Goal: Communication & Community: Answer question/provide support

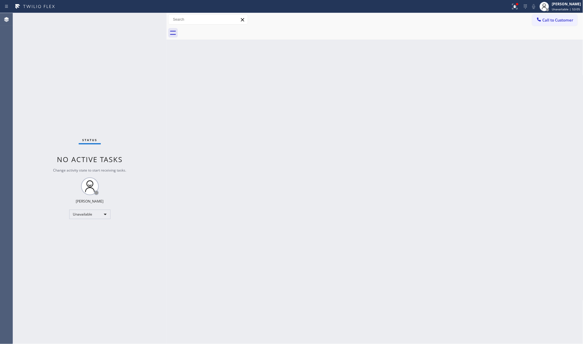
click at [519, 13] on div "Call to Customer Outbound call Location HVAC Alliance Expert Your caller id pho…" at bounding box center [375, 19] width 417 height 13
click at [509, 6] on div at bounding box center [255, 6] width 506 height 9
drag, startPoint x: 513, startPoint y: 10, endPoint x: 516, endPoint y: 11, distance: 3.5
click at [514, 9] on button at bounding box center [515, 6] width 13 height 13
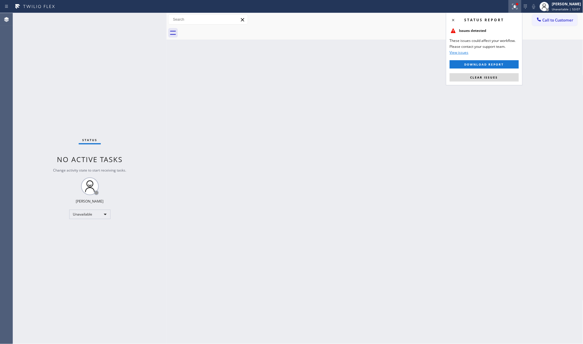
click at [486, 79] on button "Clear issues" at bounding box center [484, 77] width 69 height 8
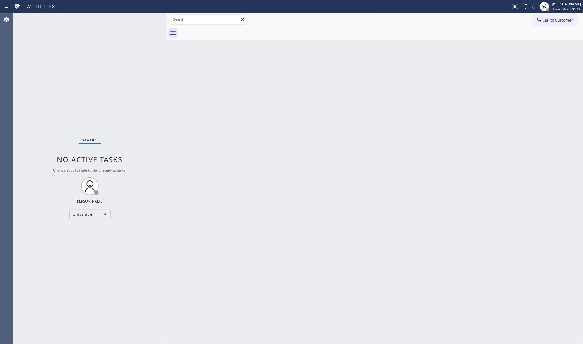
drag, startPoint x: 542, startPoint y: 14, endPoint x: 545, endPoint y: 17, distance: 4.0
click at [542, 14] on button "Call to Customer" at bounding box center [555, 19] width 45 height 11
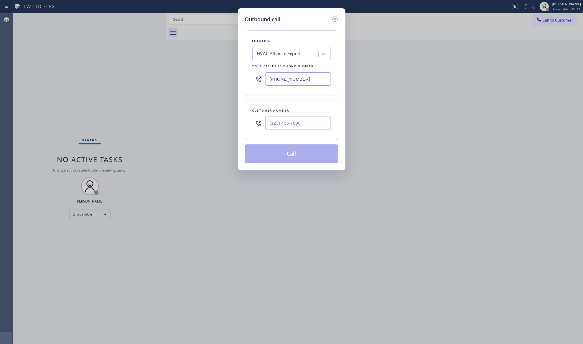
type input "(___) ___-____"
drag, startPoint x: 322, startPoint y: 126, endPoint x: 336, endPoint y: 115, distance: 17.7
click at [322, 124] on input "(___) ___-____" at bounding box center [298, 123] width 66 height 13
drag, startPoint x: 313, startPoint y: 83, endPoint x: 244, endPoint y: 76, distance: 69.4
click at [243, 77] on div "Outbound call Location HVAC Alliance Expert Your caller id phone number [PHONE_…" at bounding box center [292, 89] width 108 height 162
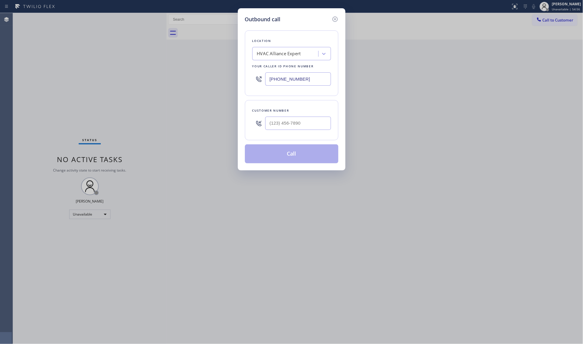
paste input "631) 203-1910"
type input "[PHONE_NUMBER]"
click at [301, 114] on div "Customer number" at bounding box center [291, 110] width 79 height 6
paste input "631) 748-0431"
click at [301, 119] on input "[PHONE_NUMBER]" at bounding box center [298, 123] width 66 height 13
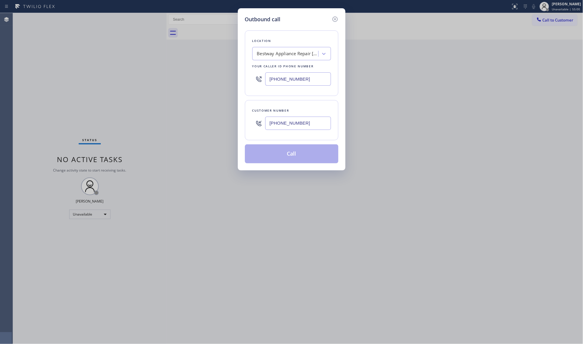
type input "[PHONE_NUMBER]"
click at [302, 150] on button "Call" at bounding box center [292, 153] width 94 height 19
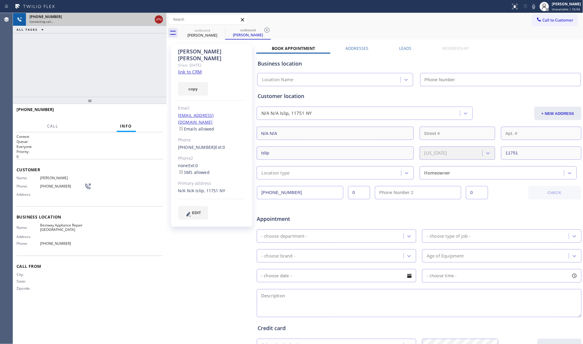
click at [156, 17] on icon at bounding box center [158, 19] width 7 height 7
type input "[PHONE_NUMBER]"
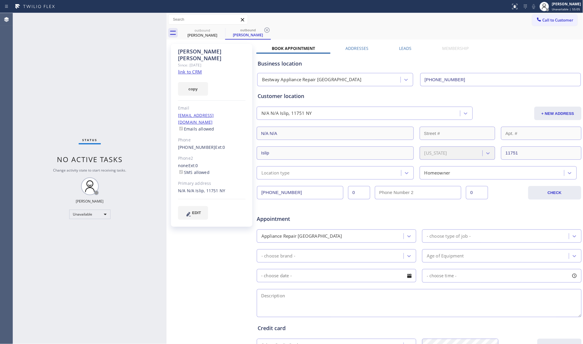
click at [188, 69] on link "link to CRM" at bounding box center [190, 72] width 24 height 6
click at [220, 32] on icon at bounding box center [221, 30] width 7 height 7
click at [220, 32] on icon at bounding box center [221, 29] width 5 height 5
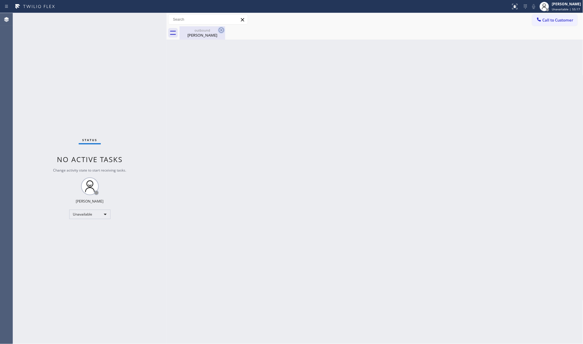
click at [221, 31] on icon at bounding box center [221, 30] width 7 height 7
click at [208, 32] on div "outbound" at bounding box center [202, 30] width 45 height 4
click at [555, 22] on span "Call to Customer" at bounding box center [558, 19] width 31 height 5
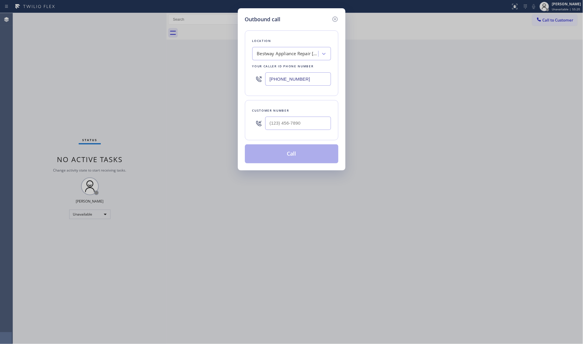
drag, startPoint x: 319, startPoint y: 78, endPoint x: 252, endPoint y: 64, distance: 67.5
click at [252, 64] on div "Location Bestway Appliance Repair [GEOGRAPHIC_DATA] Your caller id phone number…" at bounding box center [292, 62] width 94 height 65
paste input "786) 228-7546"
type input "[PHONE_NUMBER]"
click at [299, 122] on input "(___) ___-____" at bounding box center [298, 123] width 66 height 13
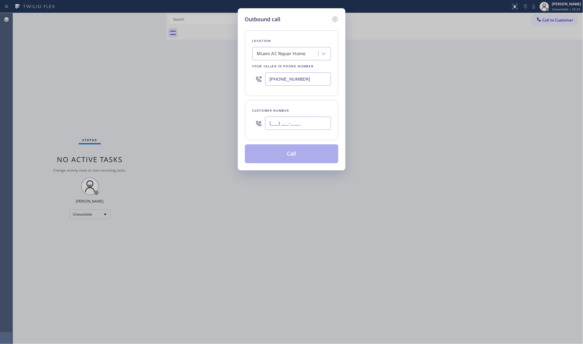
paste input "614) 561-5644"
type input "[PHONE_NUMBER]"
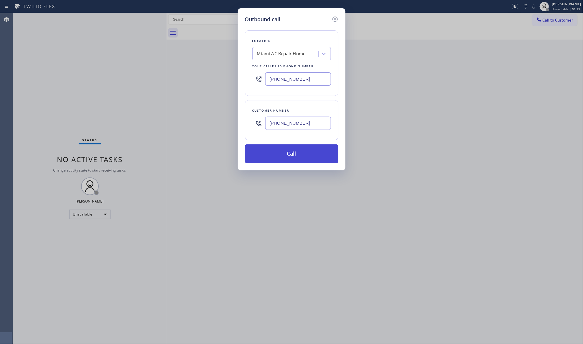
click at [300, 151] on button "Call" at bounding box center [292, 153] width 94 height 19
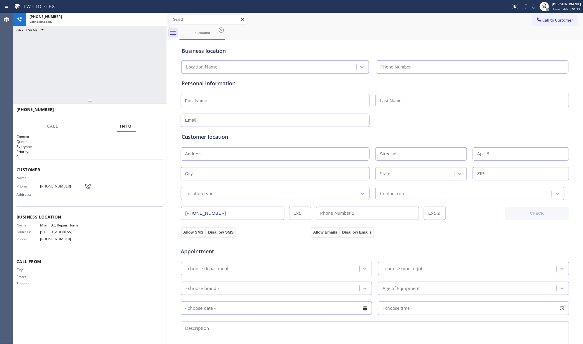
type input "[PHONE_NUMBER]"
click at [385, 36] on div "outbound" at bounding box center [382, 32] width 404 height 13
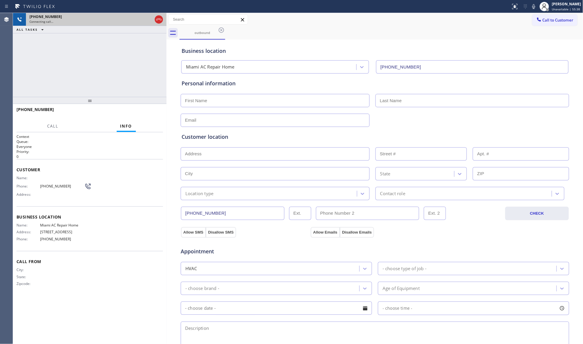
click at [158, 18] on icon at bounding box center [158, 19] width 7 height 7
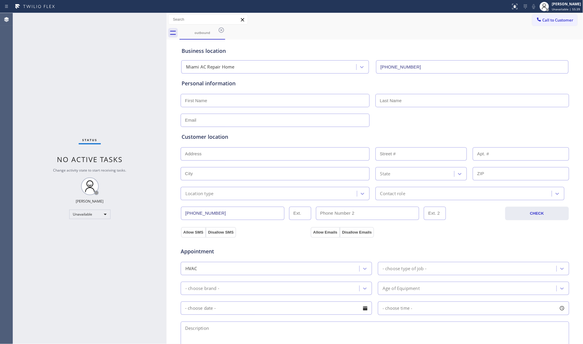
click at [223, 31] on icon at bounding box center [221, 30] width 7 height 7
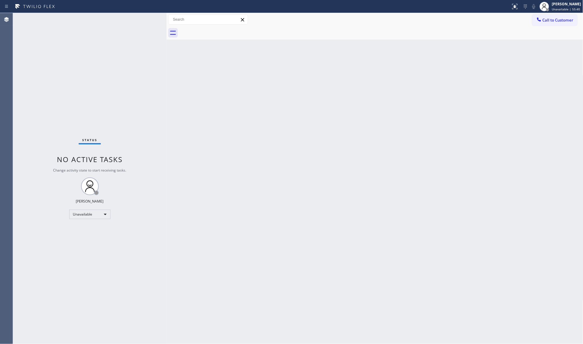
drag, startPoint x: 546, startPoint y: 14, endPoint x: 526, endPoint y: 31, distance: 25.8
click at [547, 15] on button "Call to Customer" at bounding box center [555, 19] width 45 height 11
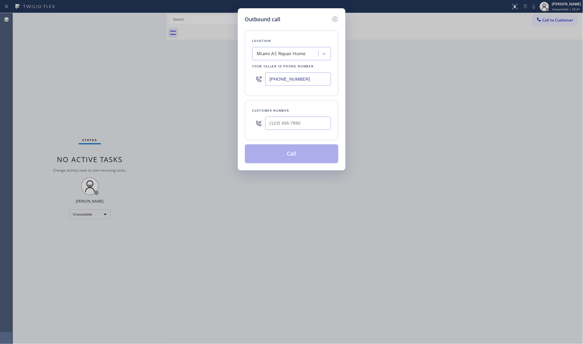
drag, startPoint x: 302, startPoint y: 78, endPoint x: 248, endPoint y: 77, distance: 53.7
click at [250, 78] on div "Location [GEOGRAPHIC_DATA] AC Repair Home Your caller id phone number [PHONE_NU…" at bounding box center [292, 62] width 94 height 65
paste input "480) 613-3312"
type input "[PHONE_NUMBER]"
click at [306, 126] on input "(___) ___-____" at bounding box center [298, 123] width 66 height 13
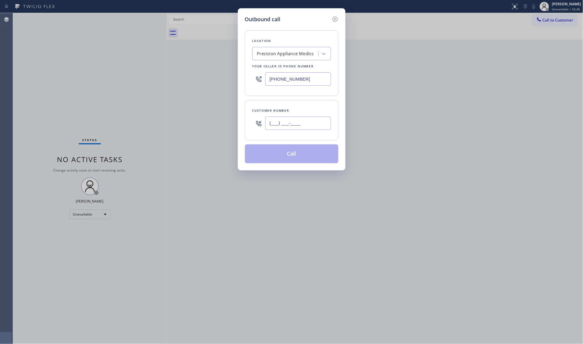
paste input "928) 218-9053"
type input "[PHONE_NUMBER]"
click at [302, 150] on button "Call" at bounding box center [292, 153] width 94 height 19
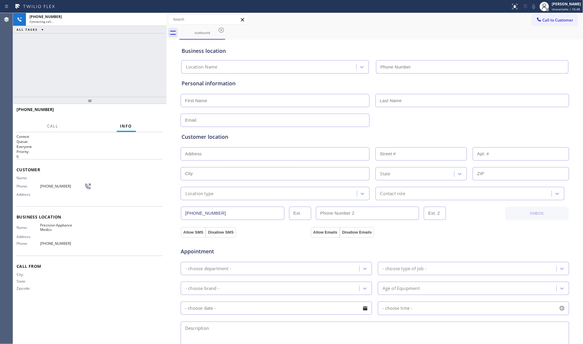
type input "[PHONE_NUMBER]"
click at [153, 114] on span "HANG UP" at bounding box center [149, 112] width 18 height 4
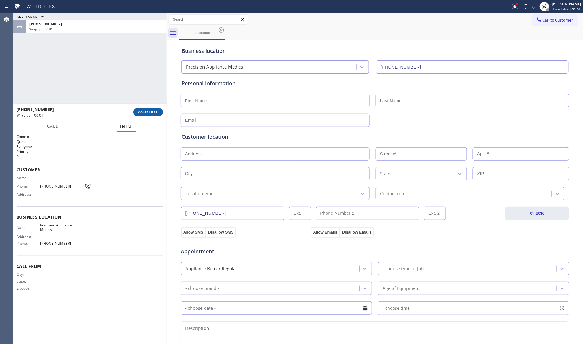
click at [153, 114] on span "COMPLETE" at bounding box center [148, 112] width 20 height 4
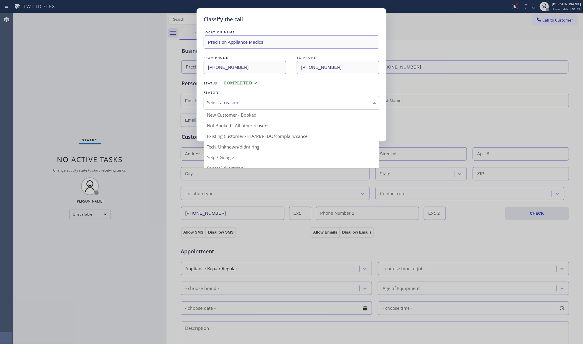
click at [304, 105] on div "Select a reason" at bounding box center [291, 102] width 169 height 7
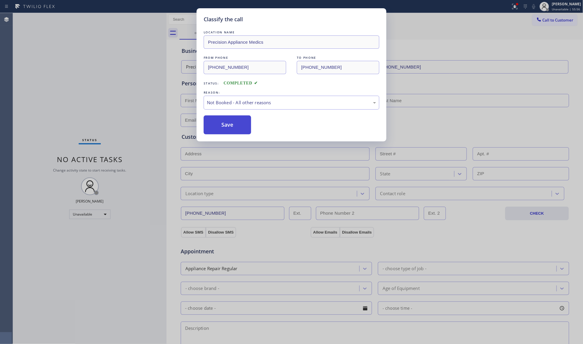
drag, startPoint x: 249, startPoint y: 126, endPoint x: 245, endPoint y: 123, distance: 5.3
click at [249, 126] on button "Save" at bounding box center [227, 124] width 47 height 19
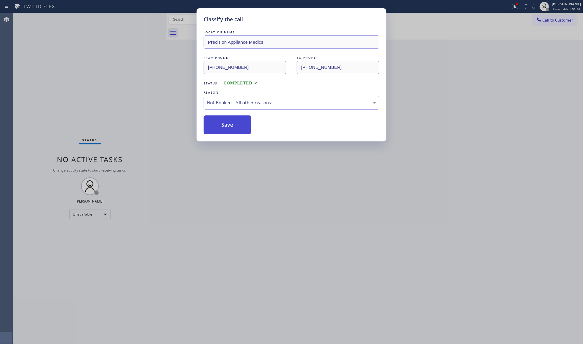
drag, startPoint x: 245, startPoint y: 123, endPoint x: 244, endPoint y: 126, distance: 3.7
click at [245, 124] on button "Save" at bounding box center [227, 124] width 47 height 19
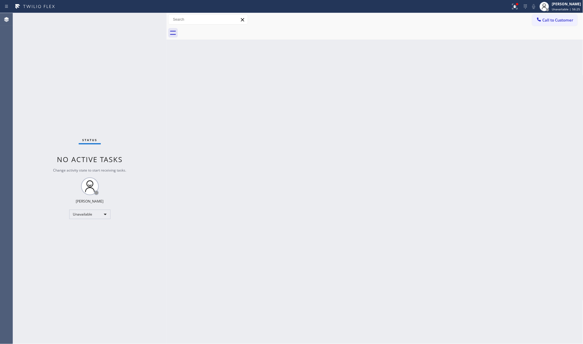
click at [463, 95] on div "Back to Dashboard Change Sender ID Customers Technicians Select a contact Outbo…" at bounding box center [375, 178] width 417 height 331
drag, startPoint x: 556, startPoint y: 19, endPoint x: 530, endPoint y: 32, distance: 28.5
click at [555, 19] on span "Call to Customer" at bounding box center [558, 19] width 31 height 5
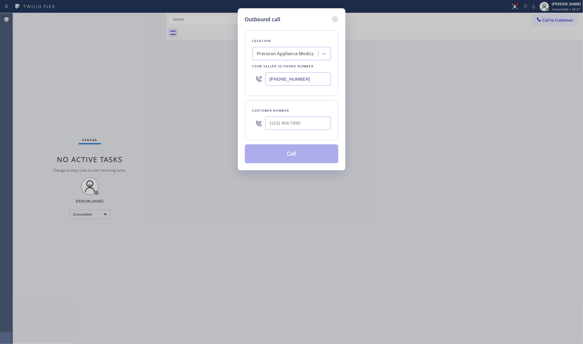
drag, startPoint x: 313, startPoint y: 76, endPoint x: 228, endPoint y: 82, distance: 85.5
click at [228, 82] on div "Outbound call Location Precision Appliance Medics Your caller id phone number […" at bounding box center [291, 172] width 583 height 344
paste input "650) 284-2787"
type input "[PHONE_NUMBER]"
click at [300, 122] on input "(___) ___-____" at bounding box center [298, 123] width 66 height 13
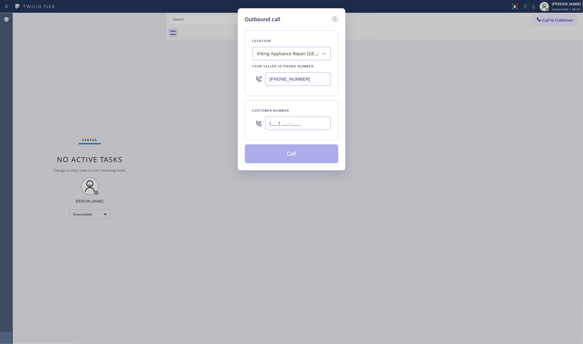
paste input "650) 501-4561"
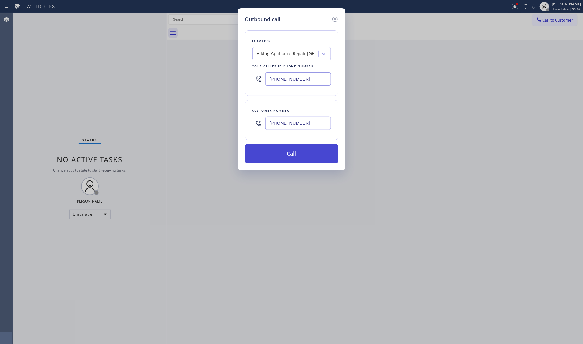
type input "[PHONE_NUMBER]"
click at [290, 154] on button "Call" at bounding box center [292, 153] width 94 height 19
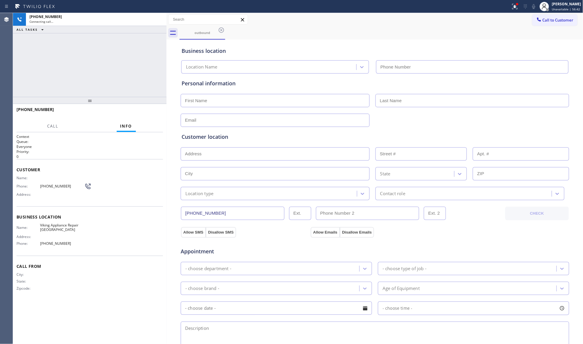
type input "[PHONE_NUMBER]"
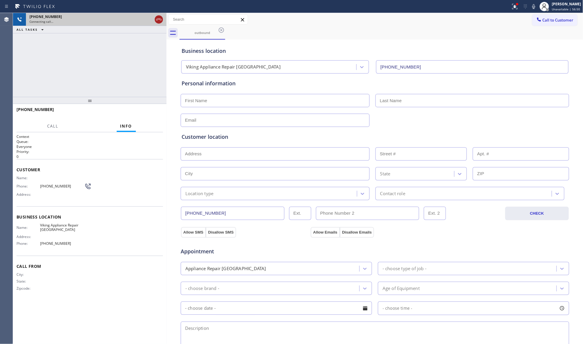
click at [160, 20] on icon at bounding box center [158, 20] width 5 height 2
click at [219, 32] on icon at bounding box center [221, 30] width 7 height 7
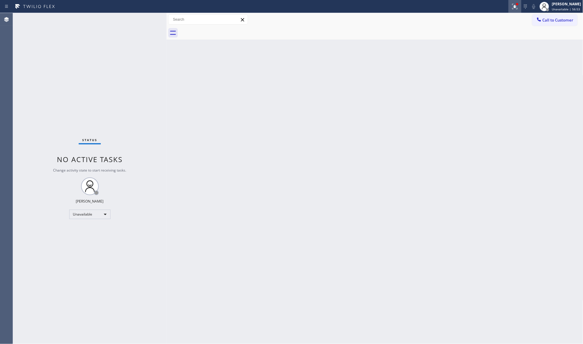
click at [516, 7] on icon at bounding box center [515, 6] width 7 height 7
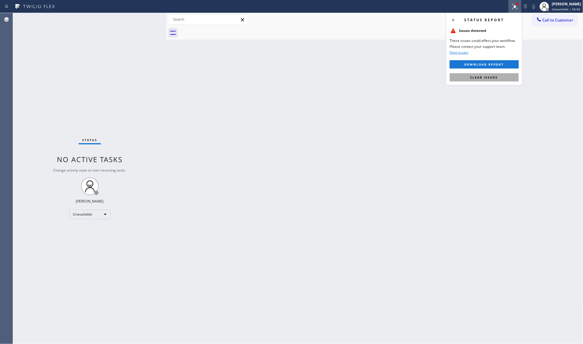
click at [480, 73] on button "Clear issues" at bounding box center [484, 77] width 69 height 8
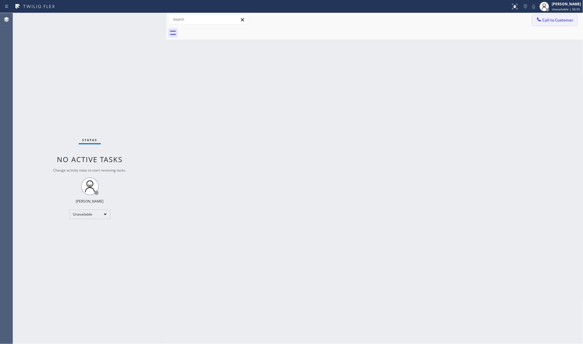
click at [551, 18] on span "Call to Customer" at bounding box center [558, 19] width 31 height 5
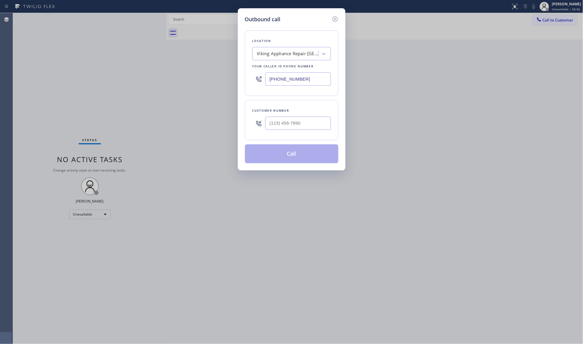
drag, startPoint x: 305, startPoint y: 77, endPoint x: 254, endPoint y: 76, distance: 50.8
click at [254, 77] on div "[PHONE_NUMBER]" at bounding box center [291, 78] width 79 height 19
paste input "786) 713-1012"
type input "[PHONE_NUMBER]"
click at [298, 126] on input "(___) ___-____" at bounding box center [298, 123] width 66 height 13
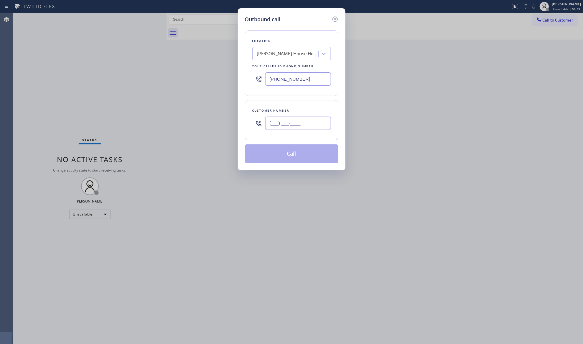
paste input "305) 910-9284"
type input "[PHONE_NUMBER]"
click at [291, 149] on button "Call" at bounding box center [292, 153] width 94 height 19
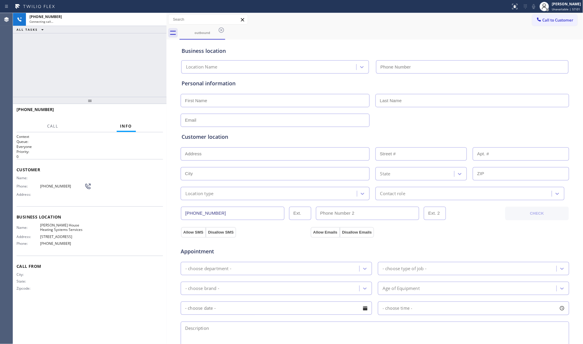
type input "[PHONE_NUMBER]"
click at [375, 44] on div "Business location [PERSON_NAME] House Heating Systems Services [PHONE_NUMBER]" at bounding box center [375, 57] width 389 height 32
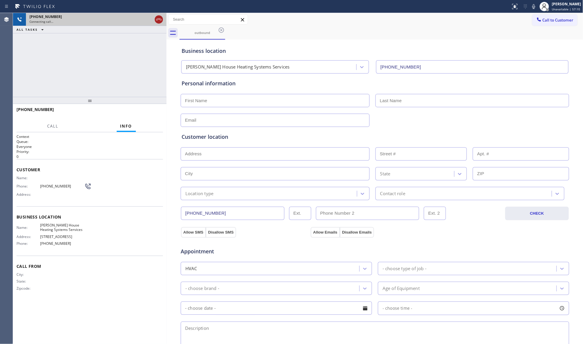
click at [155, 16] on div at bounding box center [159, 19] width 8 height 7
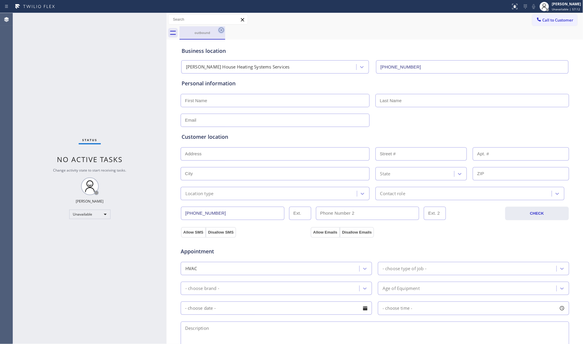
click at [219, 27] on icon at bounding box center [221, 30] width 7 height 7
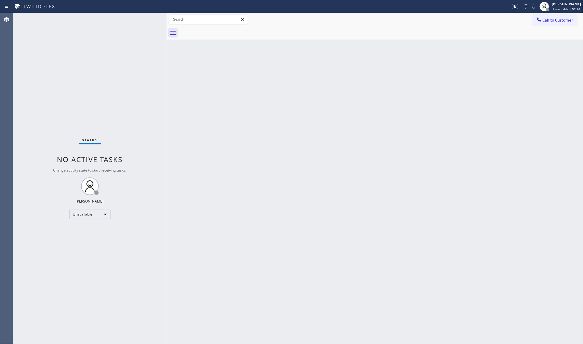
click at [542, 27] on div at bounding box center [382, 32] width 404 height 13
drag, startPoint x: 542, startPoint y: 19, endPoint x: 492, endPoint y: 34, distance: 51.5
click at [542, 20] on icon at bounding box center [540, 20] width 6 height 6
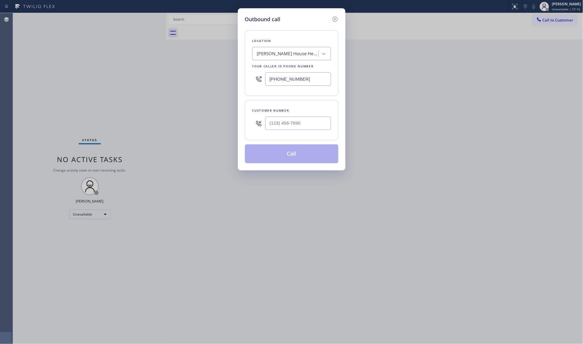
drag, startPoint x: 319, startPoint y: 78, endPoint x: 234, endPoint y: 84, distance: 85.8
click at [234, 84] on div "Outbound call Location [PERSON_NAME][GEOGRAPHIC_DATA] Heating Systems Services …" at bounding box center [291, 172] width 583 height 344
paste input "54) 714-7884"
type input "[PHONE_NUMBER]"
paste input "239) 355-5877"
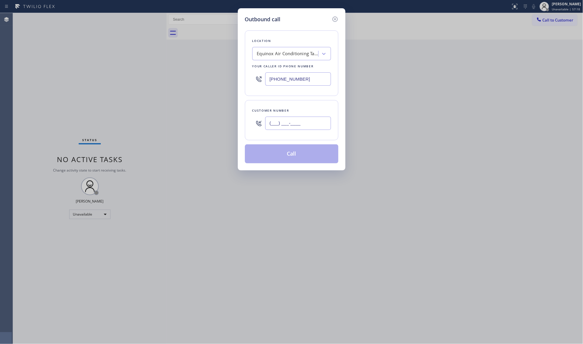
click at [309, 122] on input "(___) ___-____" at bounding box center [298, 123] width 66 height 13
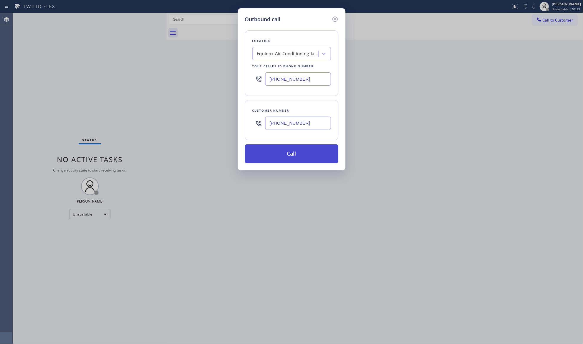
type input "[PHONE_NUMBER]"
click at [291, 157] on button "Call" at bounding box center [292, 153] width 94 height 19
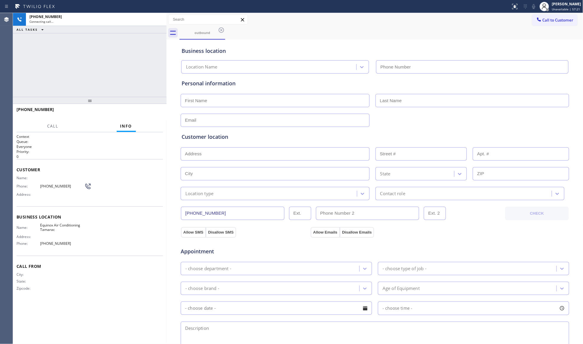
type input "[PHONE_NUMBER]"
click at [457, 29] on div "outbound" at bounding box center [382, 32] width 404 height 13
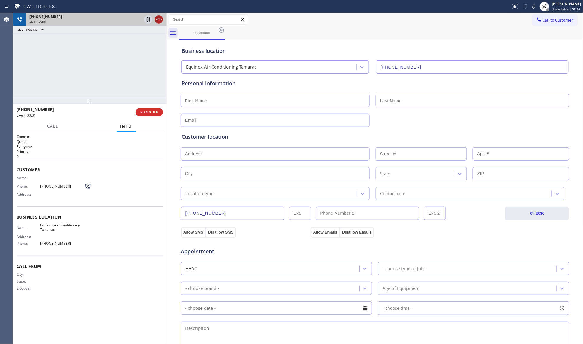
click at [161, 19] on icon at bounding box center [158, 19] width 7 height 7
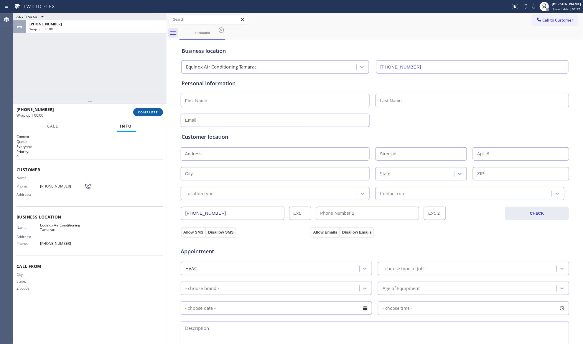
click at [140, 112] on span "COMPLETE" at bounding box center [148, 112] width 20 height 4
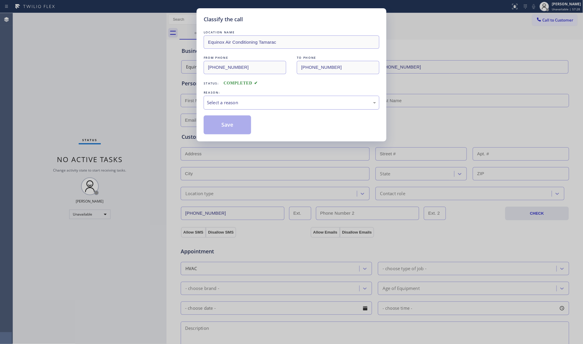
click at [281, 102] on div "Select a reason" at bounding box center [291, 102] width 169 height 7
click at [235, 124] on button "Save" at bounding box center [227, 124] width 47 height 19
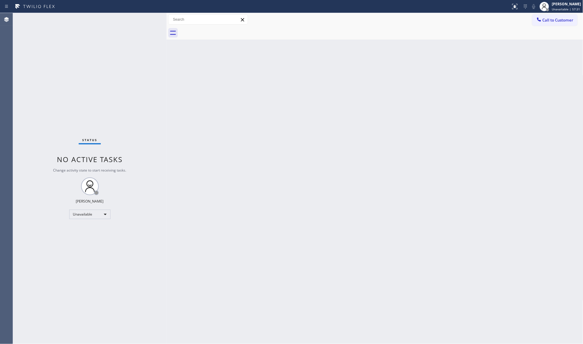
click at [562, 21] on span "Call to Customer" at bounding box center [558, 19] width 31 height 5
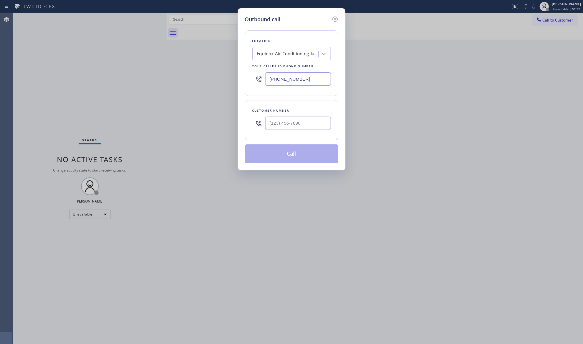
drag, startPoint x: 306, startPoint y: 78, endPoint x: 261, endPoint y: 78, distance: 45.4
click at [261, 78] on div "[PHONE_NUMBER]" at bounding box center [291, 78] width 79 height 19
paste input "32) 631-32"
type input "[PHONE_NUMBER]"
click at [316, 125] on input "(___) ___-____" at bounding box center [298, 123] width 66 height 13
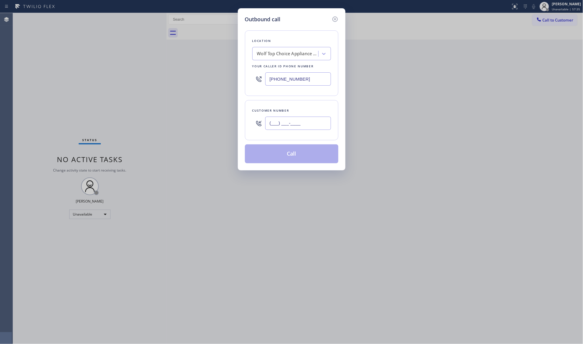
paste input "609) 692-2658"
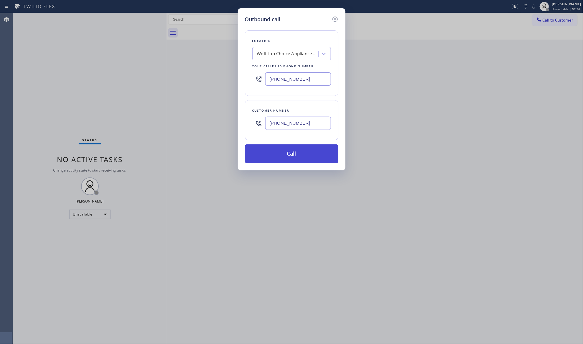
type input "[PHONE_NUMBER]"
click at [283, 160] on button "Call" at bounding box center [292, 153] width 94 height 19
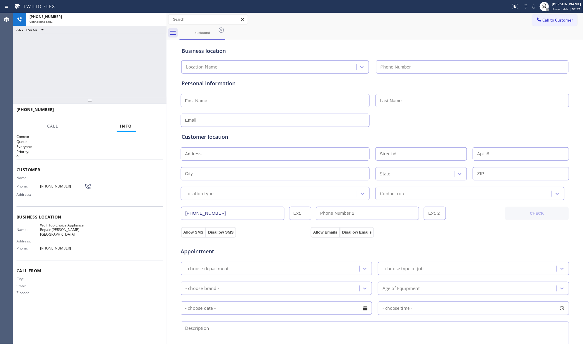
type input "[PHONE_NUMBER]"
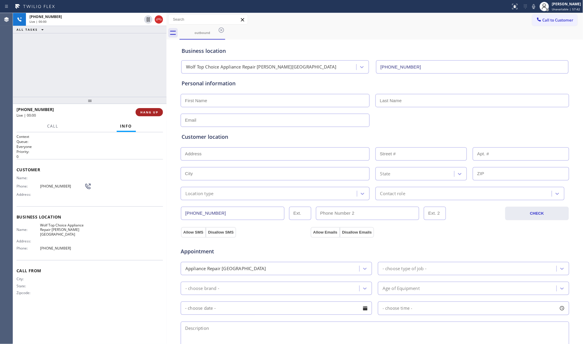
click at [153, 117] on div "[PHONE_NUMBER] Live | 00:00 HANG UP" at bounding box center [90, 111] width 147 height 15
click at [153, 115] on button "HANG UP" at bounding box center [149, 112] width 27 height 8
click at [152, 114] on button "HANG UP" at bounding box center [149, 112] width 27 height 8
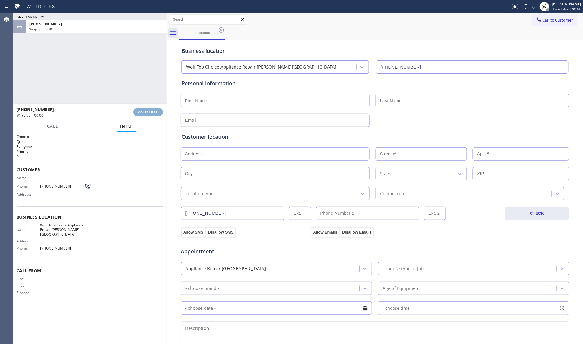
click at [152, 114] on span "COMPLETE" at bounding box center [148, 112] width 20 height 4
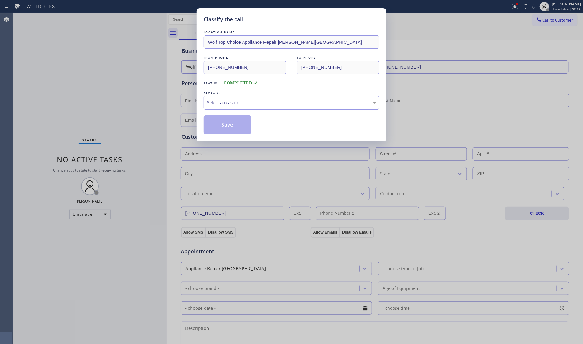
click at [245, 104] on div "Select a reason" at bounding box center [291, 102] width 169 height 7
click at [223, 127] on button "Save" at bounding box center [227, 124] width 47 height 19
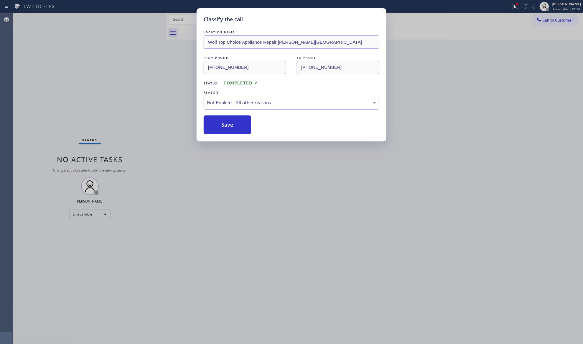
click at [223, 127] on button "Save" at bounding box center [227, 124] width 47 height 19
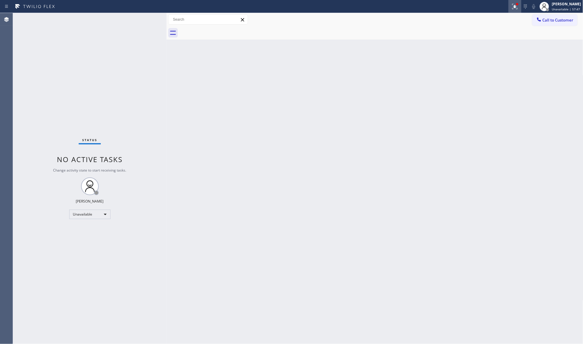
click at [517, 1] on button at bounding box center [515, 6] width 13 height 13
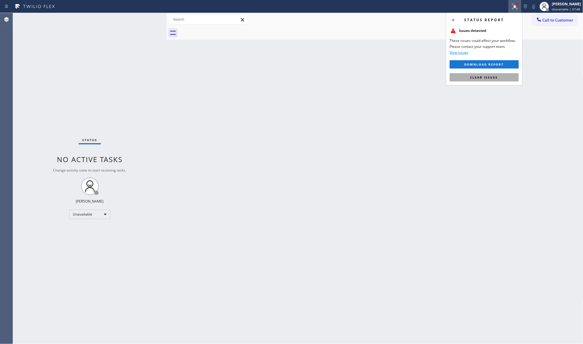
click at [470, 77] on button "Clear issues" at bounding box center [484, 77] width 69 height 8
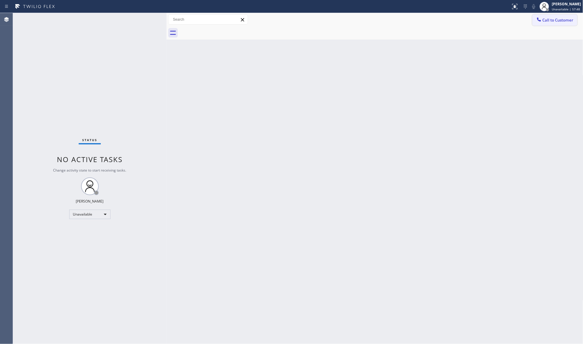
click at [545, 15] on button "Call to Customer" at bounding box center [555, 19] width 45 height 11
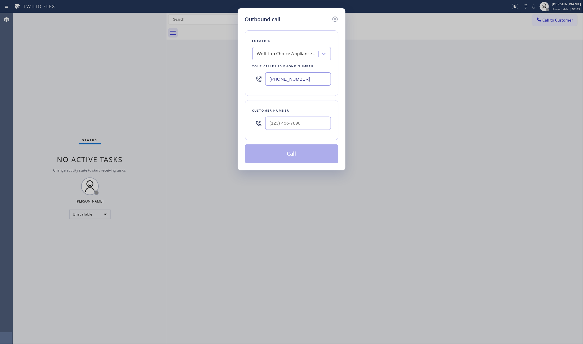
drag, startPoint x: 314, startPoint y: 79, endPoint x: 248, endPoint y: 77, distance: 66.4
click at [247, 79] on div "Location Wolf Top Choice Appliance Repair [PERSON_NAME][GEOGRAPHIC_DATA] Your c…" at bounding box center [292, 62] width 94 height 65
paste input "86) 730-6080"
type input "[PHONE_NUMBER]"
click at [304, 134] on div "Customer number" at bounding box center [292, 120] width 94 height 40
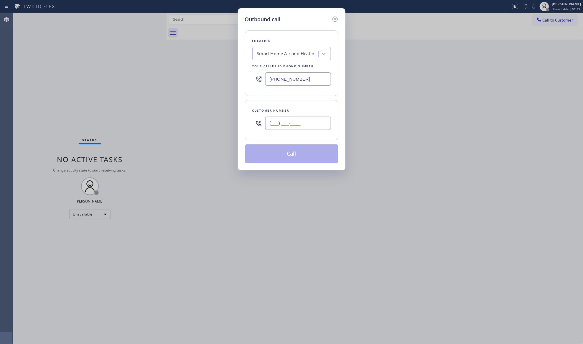
click at [306, 130] on input "(___) ___-____" at bounding box center [298, 123] width 66 height 13
paste input "386) 381-0189"
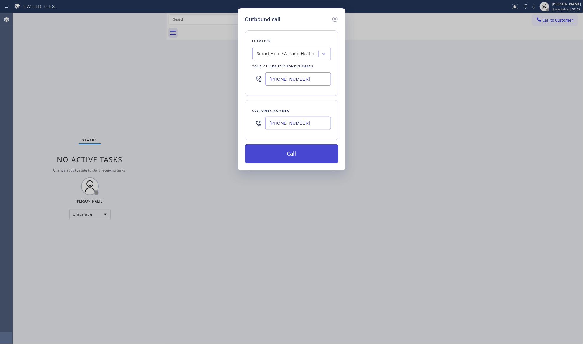
type input "[PHONE_NUMBER]"
click at [298, 154] on button "Call" at bounding box center [292, 153] width 94 height 19
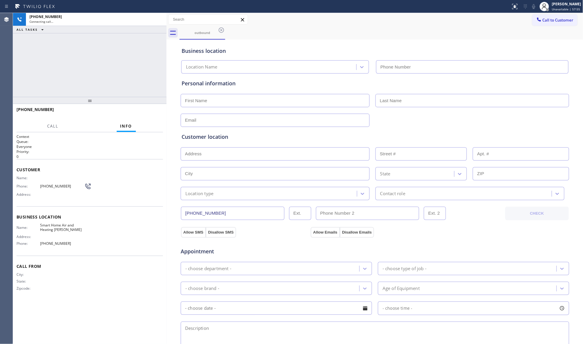
type input "[PHONE_NUMBER]"
click at [147, 114] on span "HANG UP" at bounding box center [149, 112] width 18 height 4
click at [148, 113] on span "HANG UP" at bounding box center [149, 112] width 18 height 4
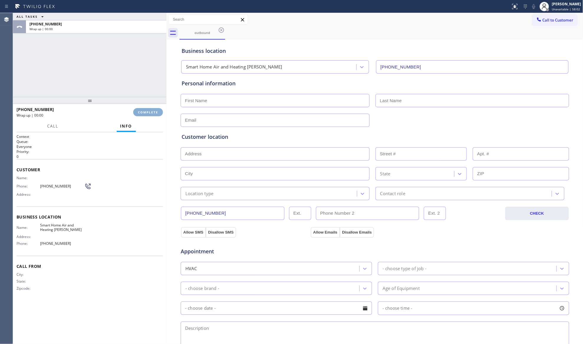
click at [148, 113] on span "COMPLETE" at bounding box center [148, 112] width 20 height 4
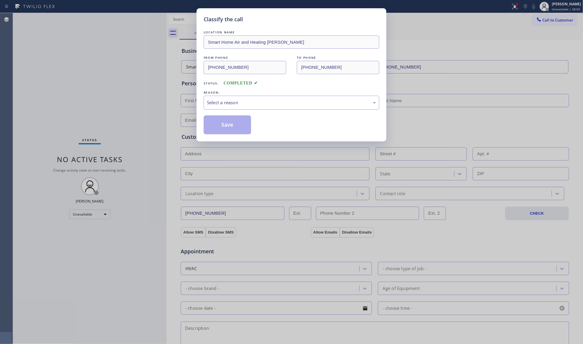
click at [256, 112] on div "LOCATION NAME Smart Home Air and Heating [PERSON_NAME] FROM PHONE [PHONE_NUMBER…" at bounding box center [292, 81] width 176 height 105
click at [258, 100] on div "Select a reason" at bounding box center [291, 102] width 169 height 7
click at [233, 125] on button "Save" at bounding box center [227, 124] width 47 height 19
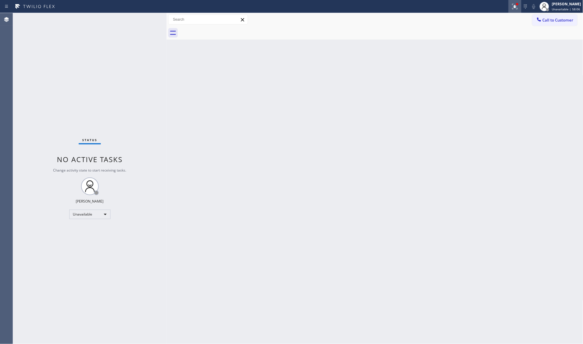
click at [519, 9] on icon at bounding box center [515, 6] width 7 height 7
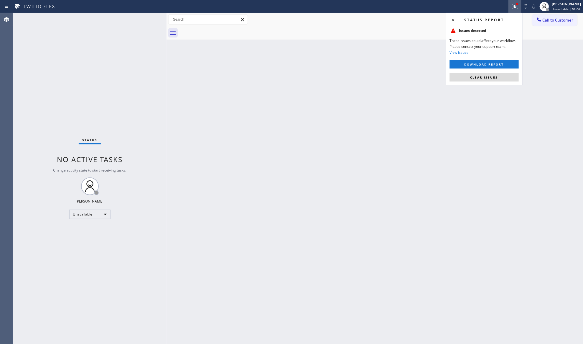
click at [491, 83] on div "Status report Issues detected These issues could affect your workflow. Please c…" at bounding box center [484, 49] width 77 height 73
click at [489, 78] on span "Clear issues" at bounding box center [485, 77] width 28 height 4
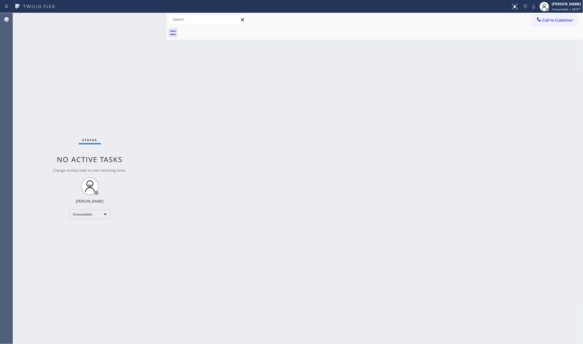
click at [543, 18] on span "Call to Customer" at bounding box center [558, 19] width 31 height 5
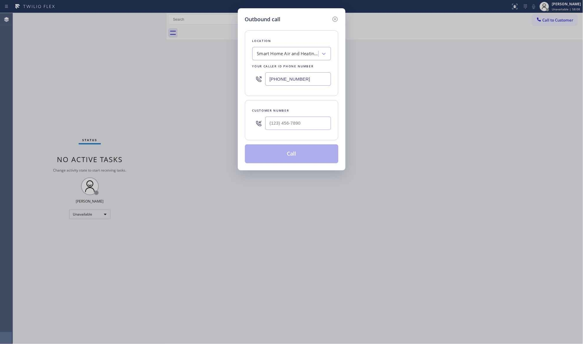
drag, startPoint x: 309, startPoint y: 80, endPoint x: 259, endPoint y: 78, distance: 50.2
click at [259, 78] on div "[PHONE_NUMBER]" at bounding box center [291, 78] width 79 height 19
paste input "32) 800-9339"
type input "[PHONE_NUMBER]"
paste input "732) 288-7693"
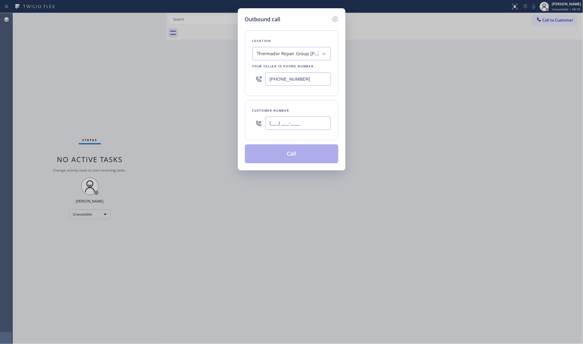
click at [298, 125] on input "(___) ___-____" at bounding box center [298, 123] width 66 height 13
type input "[PHONE_NUMBER]"
click at [292, 160] on button "Call" at bounding box center [292, 153] width 94 height 19
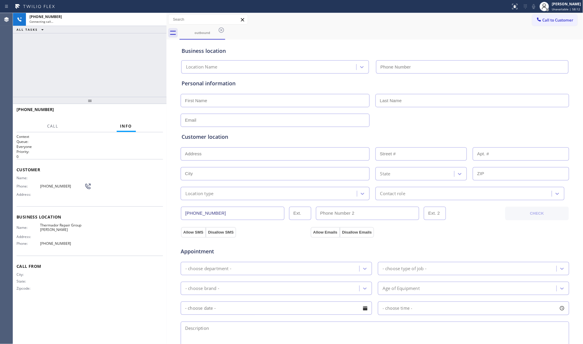
type input "[PHONE_NUMBER]"
drag, startPoint x: 332, startPoint y: 30, endPoint x: 322, endPoint y: 25, distance: 11.3
click at [332, 30] on div "outbound" at bounding box center [382, 32] width 404 height 13
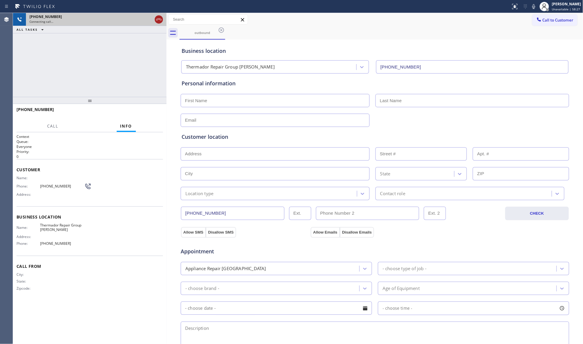
click at [158, 18] on icon at bounding box center [158, 19] width 7 height 7
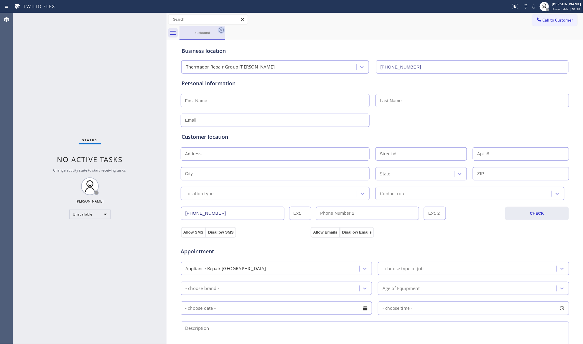
click at [223, 29] on icon at bounding box center [221, 30] width 7 height 7
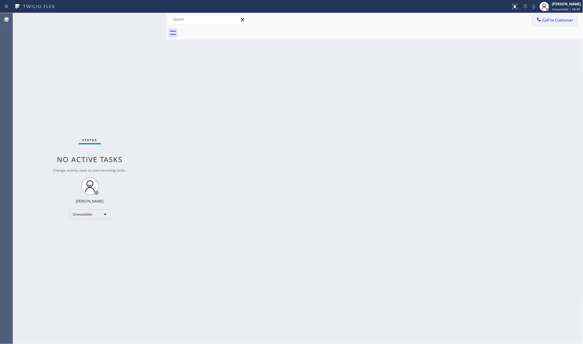
click at [545, 17] on button "Call to Customer" at bounding box center [555, 19] width 45 height 11
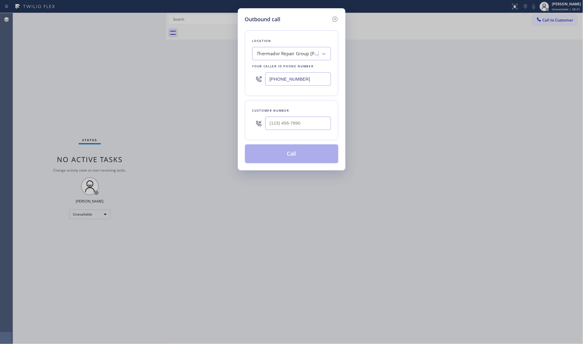
drag, startPoint x: 316, startPoint y: 76, endPoint x: 217, endPoint y: 75, distance: 98.8
click at [217, 75] on div "Outbound call Location Thermador Repair Group [PERSON_NAME] Your caller id phon…" at bounding box center [291, 172] width 583 height 344
paste input "646) 798-9293"
type input "[PHONE_NUMBER]"
click at [322, 120] on input "(___) ___-____" at bounding box center [298, 123] width 66 height 13
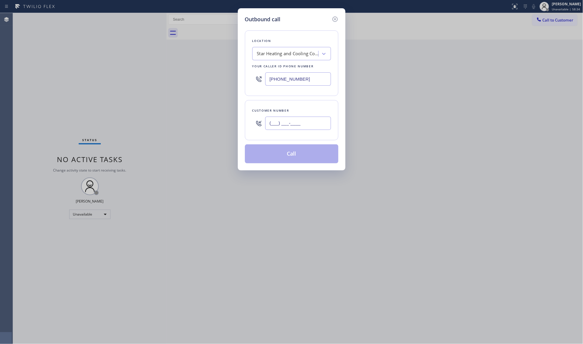
paste input "516) 236-1260"
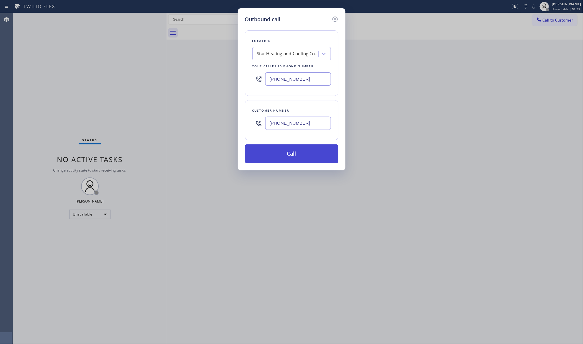
type input "[PHONE_NUMBER]"
click at [296, 152] on button "Call" at bounding box center [292, 153] width 94 height 19
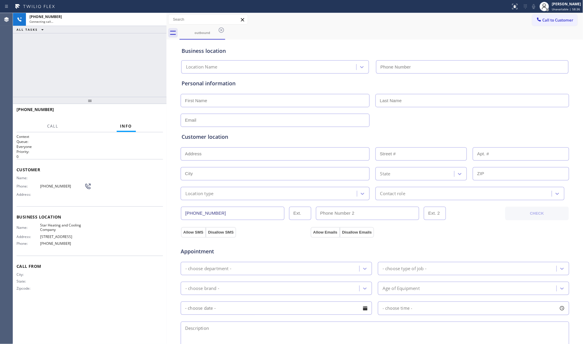
click at [299, 97] on input "text" at bounding box center [275, 100] width 189 height 13
type input "[PHONE_NUMBER]"
click at [310, 25] on div "Call to Customer Outbound call Location Star Heating and Cooling Company Your c…" at bounding box center [375, 19] width 417 height 13
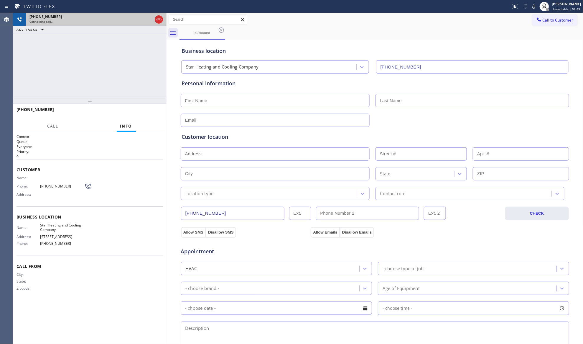
click at [159, 18] on icon at bounding box center [158, 19] width 7 height 7
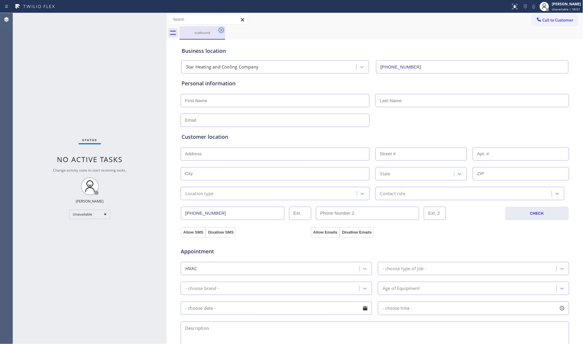
click at [222, 31] on icon at bounding box center [221, 30] width 7 height 7
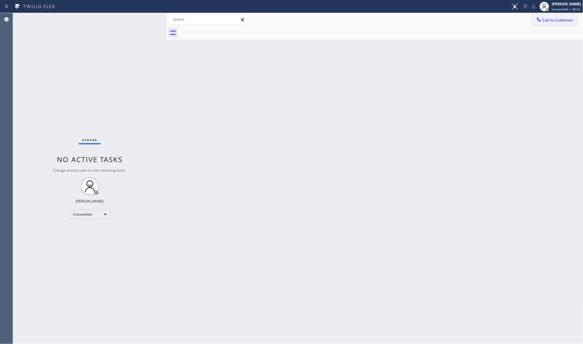
click at [541, 20] on icon at bounding box center [539, 19] width 4 height 4
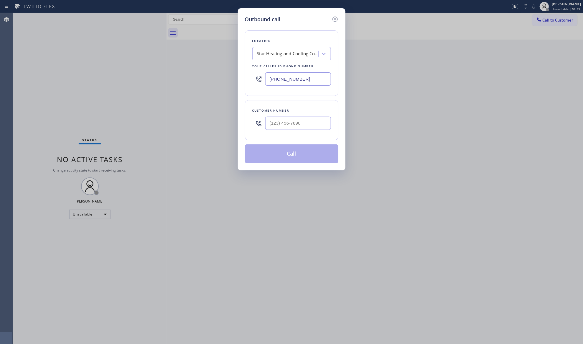
drag, startPoint x: 307, startPoint y: 79, endPoint x: 230, endPoint y: 77, distance: 76.7
click at [229, 77] on div "Outbound call Location Star Heating and Cooling Company Your caller id phone nu…" at bounding box center [291, 172] width 583 height 344
paste input "312) 945-0337"
type input "[PHONE_NUMBER]"
click at [320, 127] on input "(___) ___-____" at bounding box center [298, 123] width 66 height 13
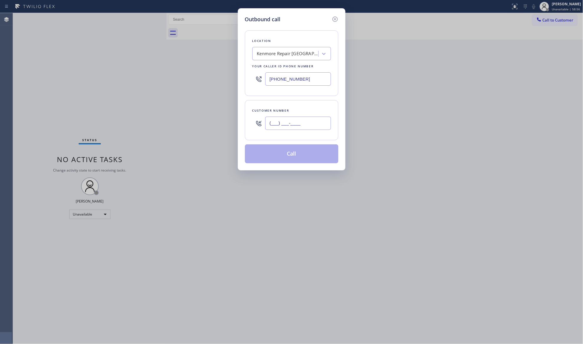
paste input "312) 492-0860"
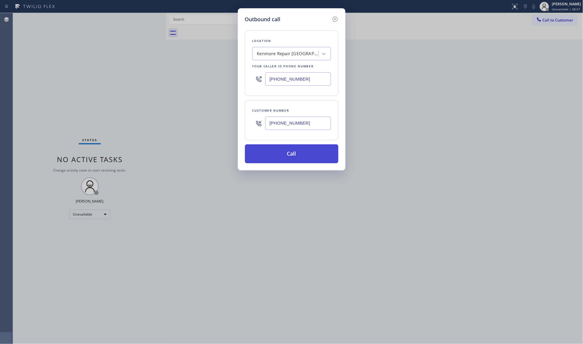
type input "[PHONE_NUMBER]"
click at [296, 155] on button "Call" at bounding box center [292, 153] width 94 height 19
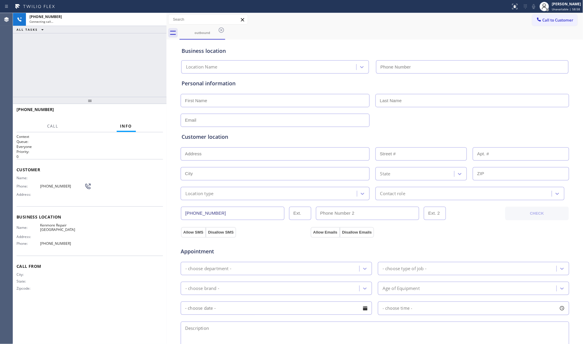
type input "[PHONE_NUMBER]"
drag, startPoint x: 433, startPoint y: 41, endPoint x: 358, endPoint y: 39, distance: 75.5
click at [431, 41] on div "Business location [GEOGRAPHIC_DATA] Repair [GEOGRAPHIC_DATA] [PHONE_NUMBER]" at bounding box center [375, 57] width 389 height 32
click at [144, 40] on div "[PHONE_NUMBER] Connecting call… ALL TASKS ALL TASKS ACTIVE TASKS TASKS IN WRAP …" at bounding box center [90, 55] width 154 height 84
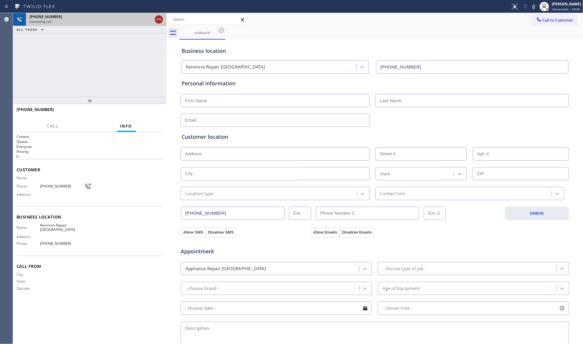
click at [158, 21] on icon at bounding box center [158, 19] width 7 height 7
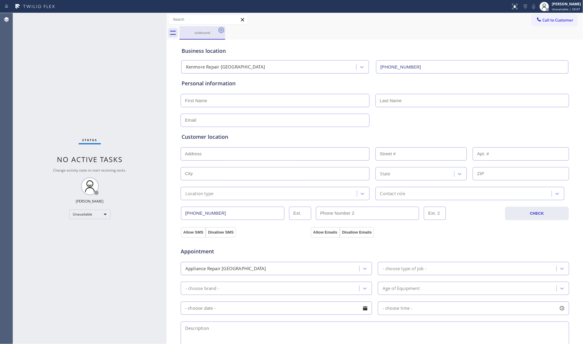
click at [220, 29] on icon at bounding box center [221, 30] width 7 height 7
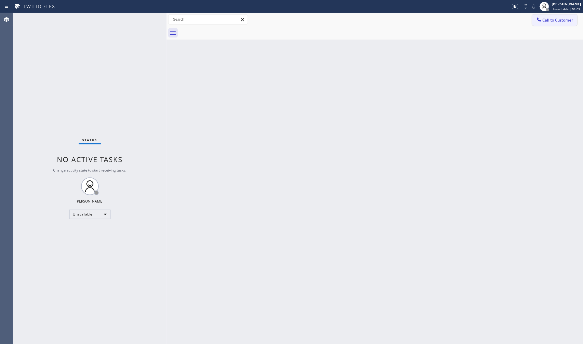
drag, startPoint x: 545, startPoint y: 19, endPoint x: 456, endPoint y: 44, distance: 92.8
click at [545, 19] on span "Call to Customer" at bounding box center [558, 19] width 31 height 5
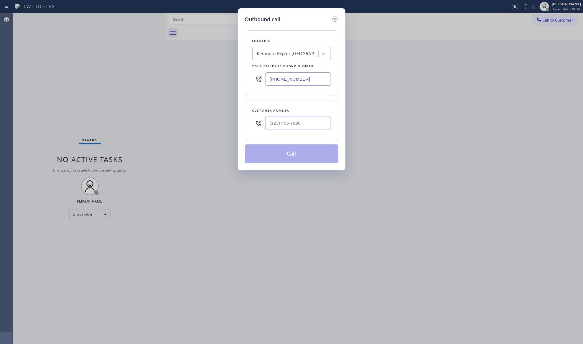
drag, startPoint x: 320, startPoint y: 80, endPoint x: 221, endPoint y: 70, distance: 99.1
click at [221, 70] on div "Outbound call Location [GEOGRAPHIC_DATA] Repair [GEOGRAPHIC_DATA] Your caller i…" at bounding box center [291, 172] width 583 height 344
paste input "516) 217-4432"
type input "[PHONE_NUMBER]"
drag, startPoint x: 302, startPoint y: 136, endPoint x: 302, endPoint y: 132, distance: 3.3
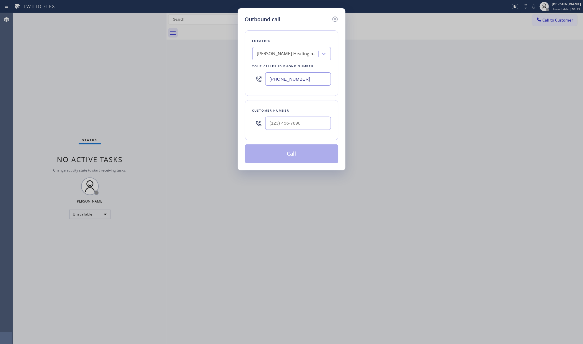
click at [302, 136] on div "Customer number" at bounding box center [292, 120] width 94 height 40
click at [305, 125] on input "(___) ___-____" at bounding box center [298, 123] width 66 height 13
paste input "516) 717-1165"
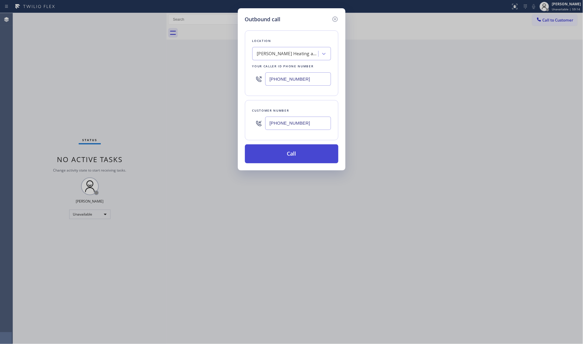
type input "[PHONE_NUMBER]"
click at [296, 151] on button "Call" at bounding box center [292, 153] width 94 height 19
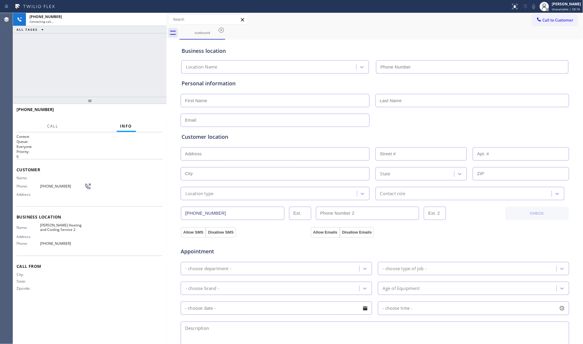
type input "[PHONE_NUMBER]"
click at [359, 37] on div "outbound" at bounding box center [382, 32] width 404 height 13
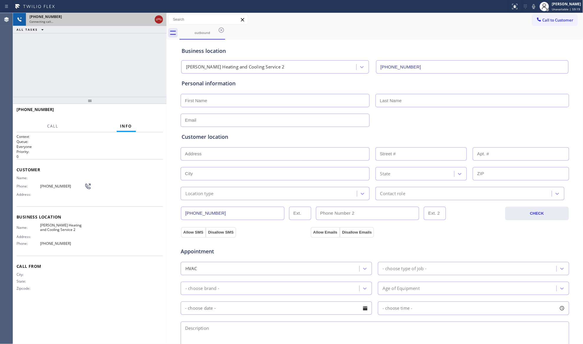
click at [158, 21] on icon at bounding box center [158, 19] width 7 height 7
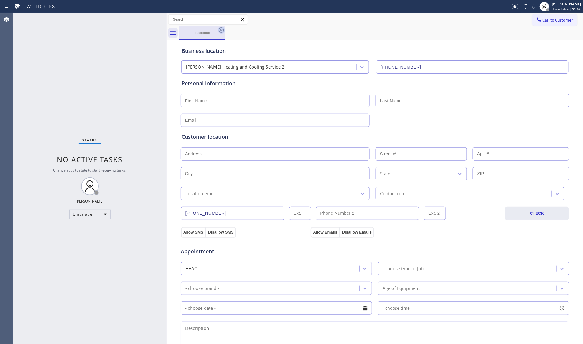
click at [218, 29] on icon at bounding box center [221, 30] width 7 height 7
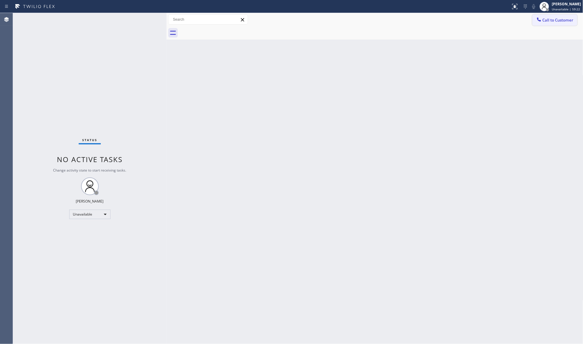
click at [548, 19] on span "Call to Customer" at bounding box center [558, 19] width 31 height 5
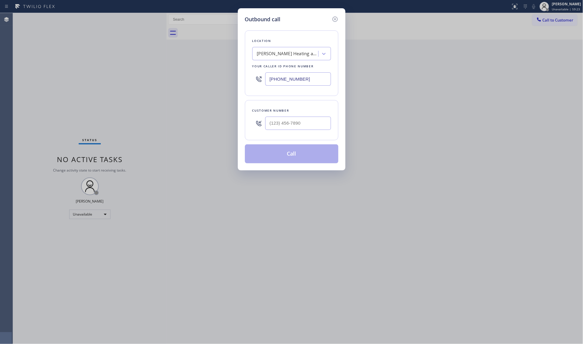
drag, startPoint x: 311, startPoint y: 79, endPoint x: 230, endPoint y: 81, distance: 81.4
click at [230, 81] on div "Outbound call Location [PERSON_NAME] Heating and Cooling Service 2 Your caller …" at bounding box center [291, 172] width 583 height 344
paste input "469) 846-9979"
type input "[PHONE_NUMBER]"
click at [306, 125] on input "(___) ___-____" at bounding box center [298, 123] width 66 height 13
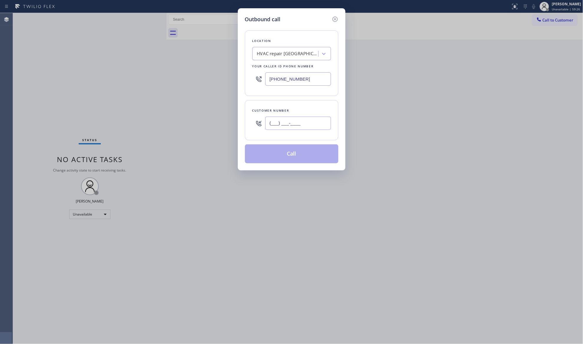
paste input "818) 350-7891"
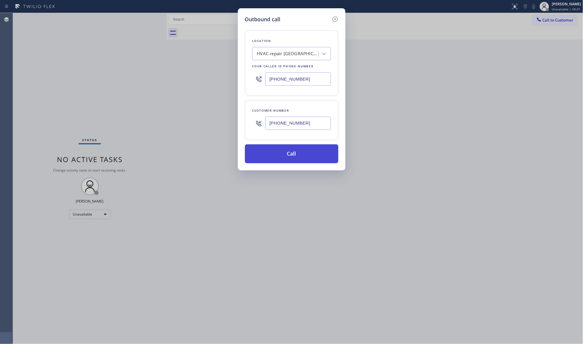
type input "[PHONE_NUMBER]"
click at [299, 154] on button "Call" at bounding box center [292, 153] width 94 height 19
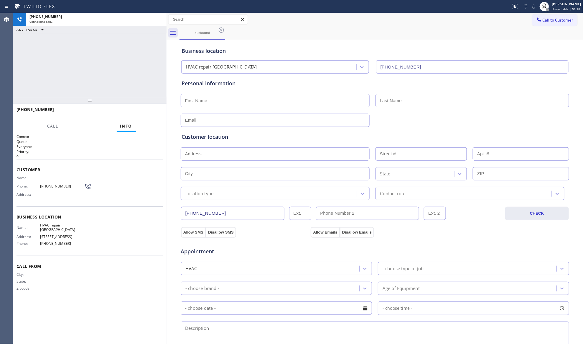
type input "[PHONE_NUMBER]"
click at [254, 39] on div "Business location HVAC repair [GEOGRAPHIC_DATA] [PHONE_NUMBER]" at bounding box center [375, 56] width 389 height 35
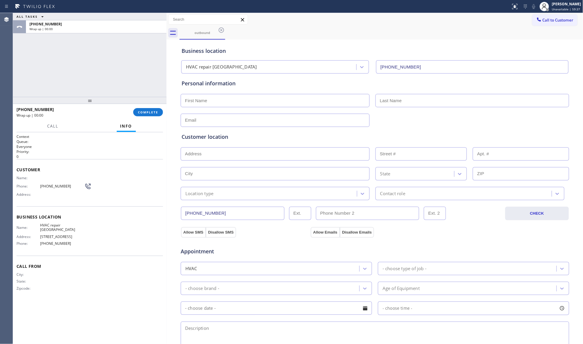
click at [158, 22] on div "ALL TASKS ALL TASKS ACTIVE TASKS TASKS IN WRAP UP [PHONE_NUMBER] Wrap up | 00:00" at bounding box center [90, 23] width 154 height 20
click at [136, 107] on div "[PHONE_NUMBER] Wrap up | 00:01 COMPLETE" at bounding box center [90, 111] width 147 height 15
click at [150, 112] on span "COMPLETE" at bounding box center [148, 112] width 20 height 4
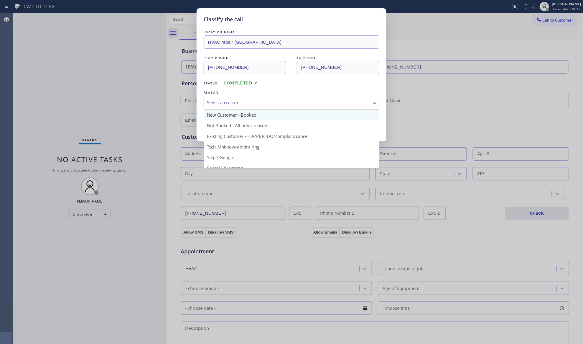
drag, startPoint x: 263, startPoint y: 100, endPoint x: 246, endPoint y: 110, distance: 19.6
click at [258, 104] on div "Select a reason" at bounding box center [291, 102] width 169 height 7
click at [215, 126] on button "Save" at bounding box center [227, 124] width 47 height 19
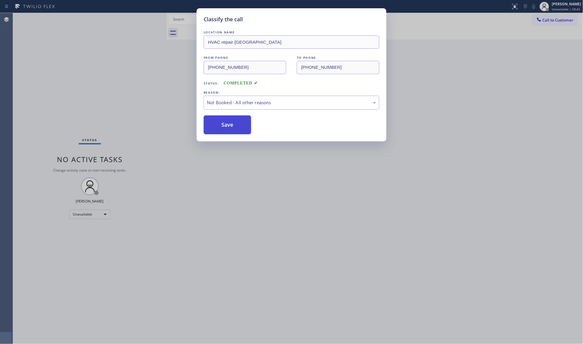
click at [215, 126] on button "Save" at bounding box center [227, 124] width 47 height 19
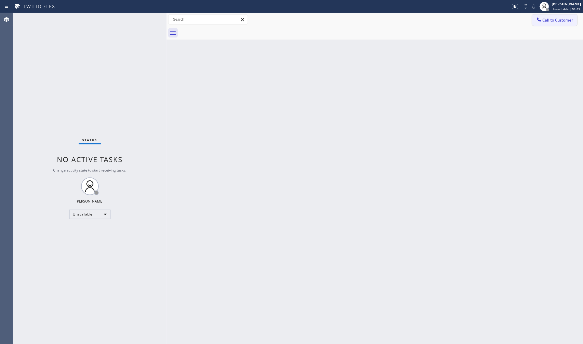
click at [556, 18] on span "Call to Customer" at bounding box center [558, 19] width 31 height 5
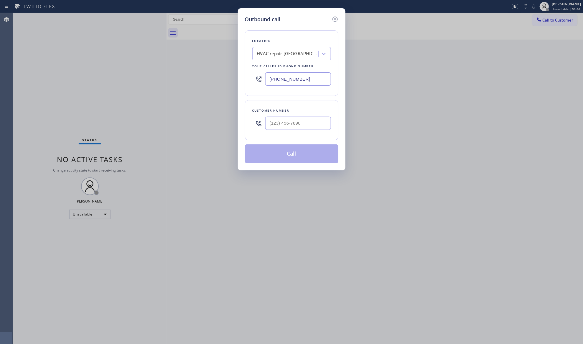
drag, startPoint x: 291, startPoint y: 77, endPoint x: 242, endPoint y: 74, distance: 48.8
click at [242, 74] on div "Outbound call Location HVAC repair Mesquite Your caller id phone number [PHONE_…" at bounding box center [292, 89] width 108 height 162
paste input "347) 757-4373"
type input "[PHONE_NUMBER]"
paste input "859) 608-1866"
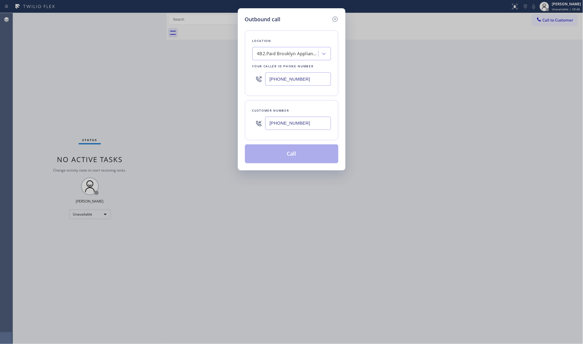
click at [309, 124] on input "[PHONE_NUMBER]" at bounding box center [298, 123] width 66 height 13
type input "[PHONE_NUMBER]"
click at [301, 150] on button "Call" at bounding box center [292, 153] width 94 height 19
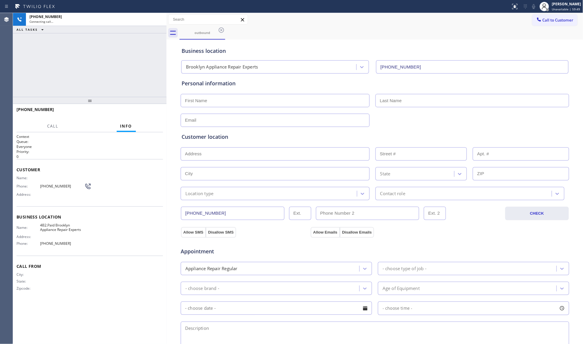
type input "[PHONE_NUMBER]"
drag, startPoint x: 342, startPoint y: 36, endPoint x: 322, endPoint y: 35, distance: 21.0
click at [342, 36] on div "outbound" at bounding box center [382, 32] width 404 height 13
click at [221, 30] on icon at bounding box center [221, 29] width 5 height 5
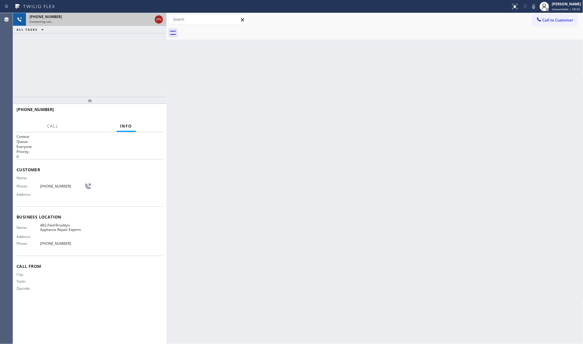
click at [157, 18] on icon at bounding box center [158, 19] width 7 height 7
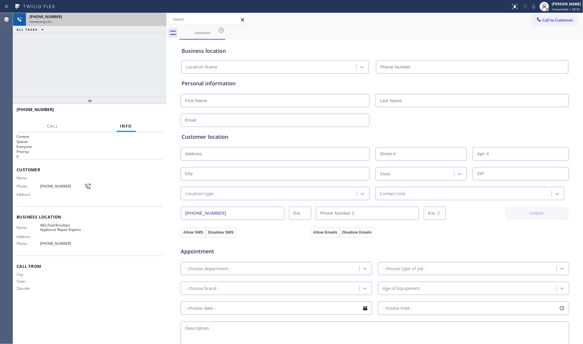
type input "[PHONE_NUMBER]"
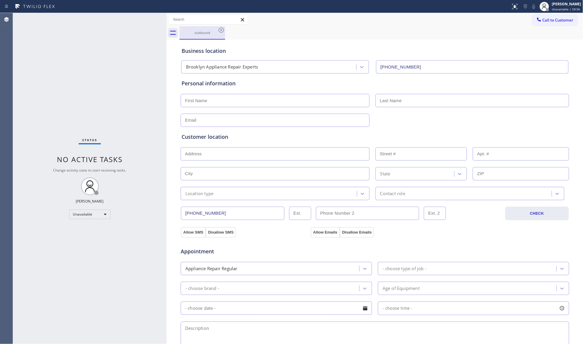
click at [217, 30] on div "outbound" at bounding box center [202, 32] width 45 height 13
click at [223, 29] on icon at bounding box center [221, 30] width 7 height 7
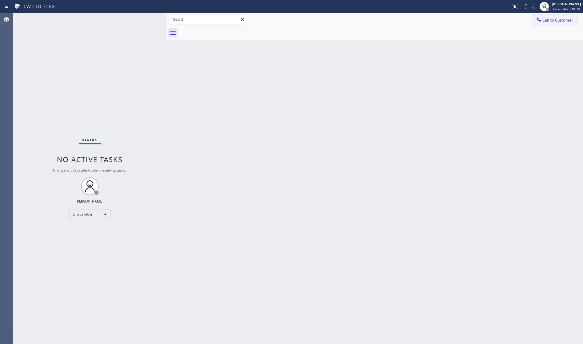
click at [537, 22] on icon at bounding box center [540, 20] width 6 height 6
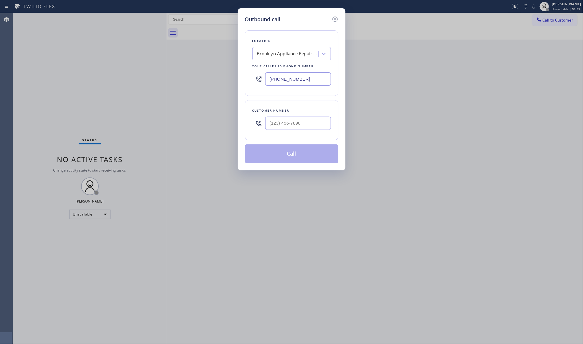
drag, startPoint x: 297, startPoint y: 82, endPoint x: 235, endPoint y: 82, distance: 61.4
click at [235, 82] on div "Outbound call Location [GEOGRAPHIC_DATA] Appliance Repair Experts Your caller i…" at bounding box center [291, 172] width 583 height 344
paste input "425) 225-7184"
type input "[PHONE_NUMBER]"
click at [309, 120] on input "(___) ___-____" at bounding box center [298, 123] width 66 height 13
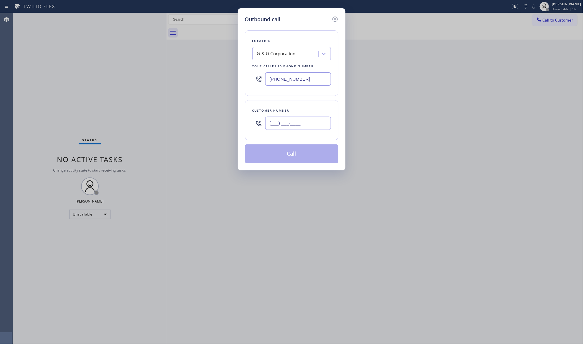
paste input "text"
click at [269, 121] on input "(___) ___-____" at bounding box center [298, 123] width 66 height 13
paste input "206) 850-8004"
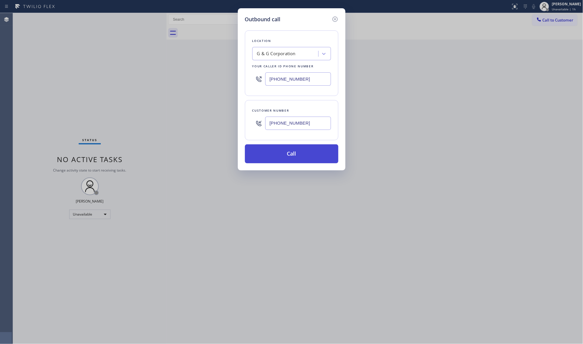
type input "[PHONE_NUMBER]"
click at [289, 155] on button "Call" at bounding box center [292, 153] width 94 height 19
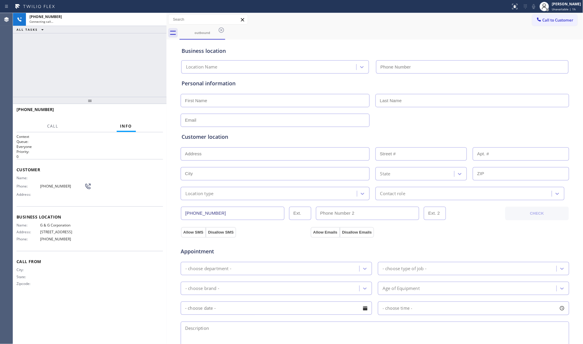
type input "[PHONE_NUMBER]"
click at [385, 37] on div "outbound" at bounding box center [382, 32] width 404 height 13
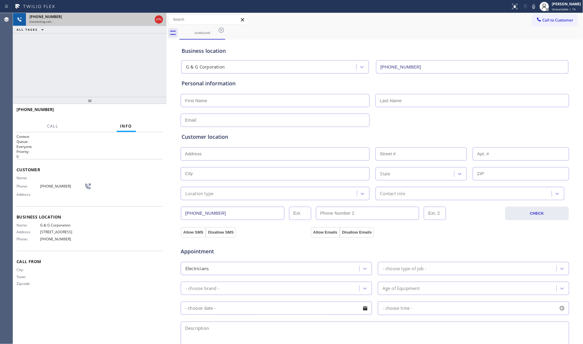
click at [160, 19] on icon at bounding box center [158, 19] width 7 height 7
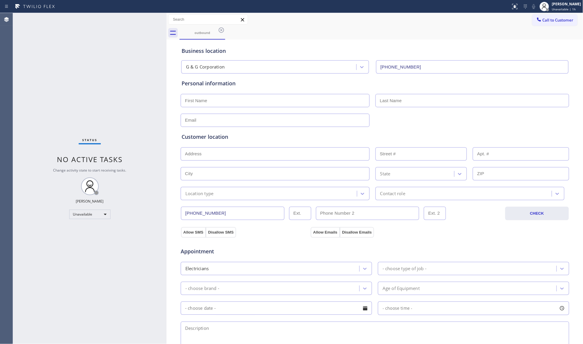
drag, startPoint x: 554, startPoint y: 19, endPoint x: 450, endPoint y: 66, distance: 114.3
click at [552, 19] on span "Call to Customer" at bounding box center [558, 19] width 31 height 5
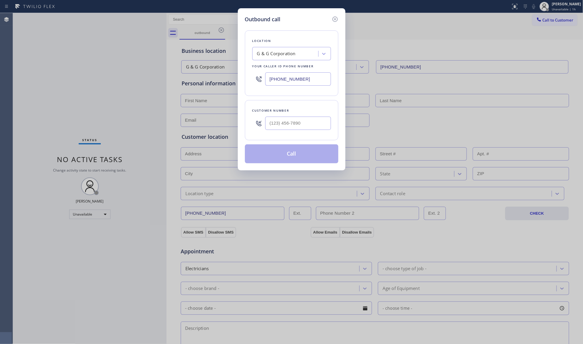
drag, startPoint x: 306, startPoint y: 80, endPoint x: 224, endPoint y: 73, distance: 82.8
click at [217, 71] on div "Outbound call Location G & G Corporation Your caller id phone number [PHONE_NUM…" at bounding box center [291, 172] width 583 height 344
paste input "954) 835-4535"
drag, startPoint x: 307, startPoint y: 82, endPoint x: 246, endPoint y: 78, distance: 61.8
click at [246, 78] on div "Location American Service Alliance [GEOGRAPHIC_DATA] Your caller id phone numbe…" at bounding box center [292, 62] width 94 height 65
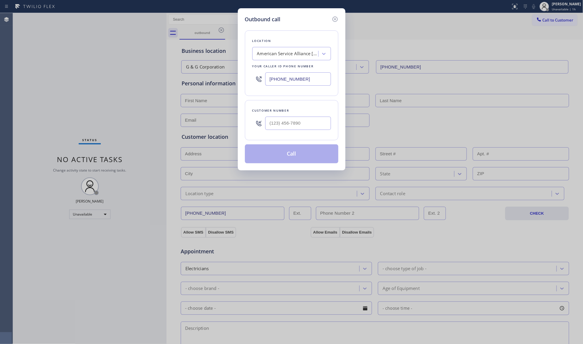
paste input "310) 919-0626"
type input "[PHONE_NUMBER]"
paste input "310-2488"
drag, startPoint x: 311, startPoint y: 124, endPoint x: 248, endPoint y: 123, distance: 63.7
click at [248, 123] on div "Customer number (___) 310-2488" at bounding box center [292, 120] width 94 height 40
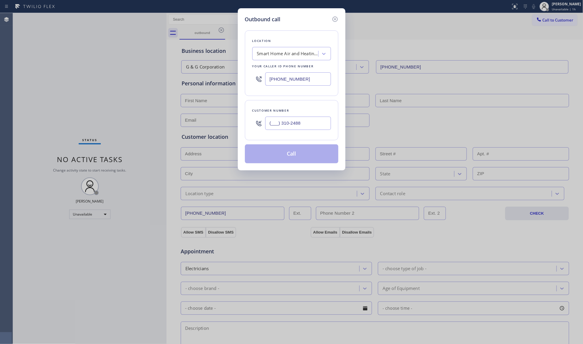
click at [271, 124] on input "(___) 310-2488" at bounding box center [298, 123] width 66 height 13
paste input "310) 248-8289"
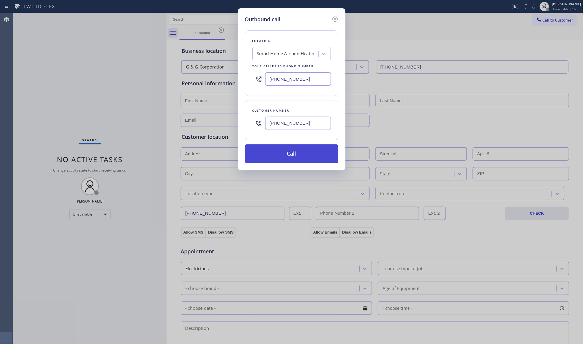
type input "[PHONE_NUMBER]"
click at [290, 165] on div "Outbound call Location Smart Home Air and Heating Torrance Your caller id phone…" at bounding box center [292, 89] width 108 height 162
click at [288, 97] on div "Location Smart Home Air and Heating Torrance Your caller id phone number [PHONE…" at bounding box center [292, 93] width 94 height 140
click at [291, 162] on button "Call" at bounding box center [292, 153] width 94 height 19
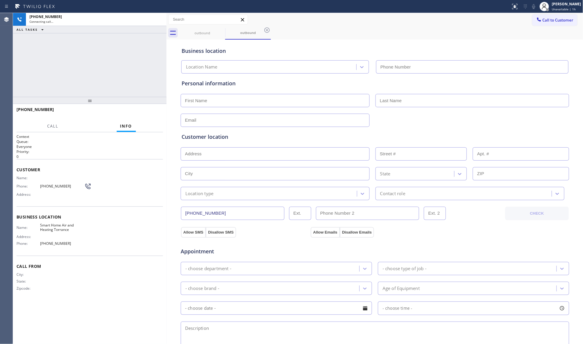
type input "[PHONE_NUMBER]"
click at [408, 42] on div "Business location Smart Home Air and Heating Torrance [PHONE_NUMBER]" at bounding box center [375, 57] width 389 height 32
click at [267, 31] on icon at bounding box center [267, 30] width 7 height 7
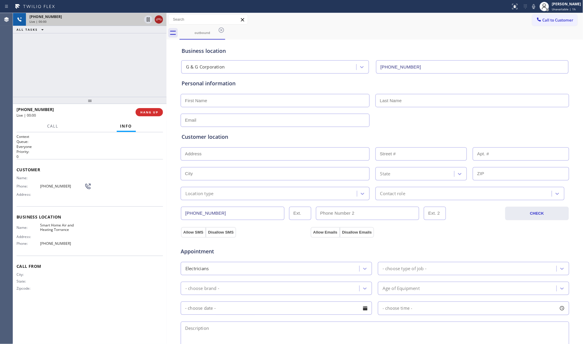
drag, startPoint x: 161, startPoint y: 18, endPoint x: 153, endPoint y: 41, distance: 23.7
click at [161, 18] on icon at bounding box center [158, 19] width 7 height 7
type input "[PHONE_NUMBER]"
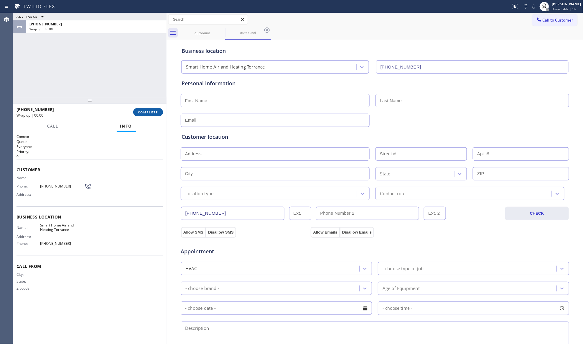
click at [150, 110] on button "COMPLETE" at bounding box center [148, 112] width 30 height 8
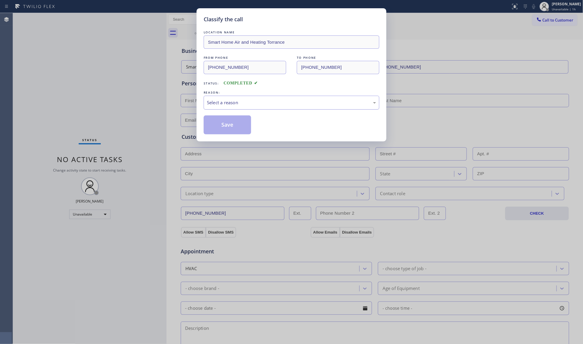
drag, startPoint x: 150, startPoint y: 109, endPoint x: 284, endPoint y: 106, distance: 133.4
click at [152, 111] on div "Classify the call LOCATION NAME Smart Home Air and Heating Torrance FROM PHONE …" at bounding box center [291, 172] width 583 height 344
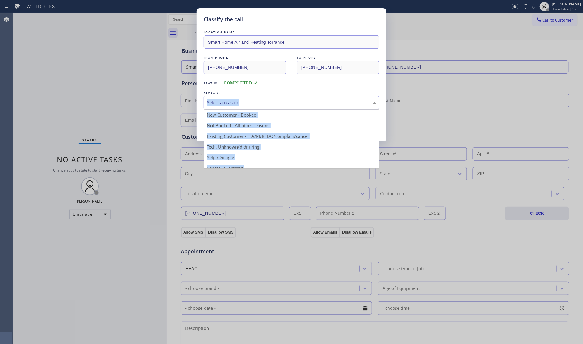
click at [280, 104] on div "Select a reason" at bounding box center [291, 102] width 169 height 7
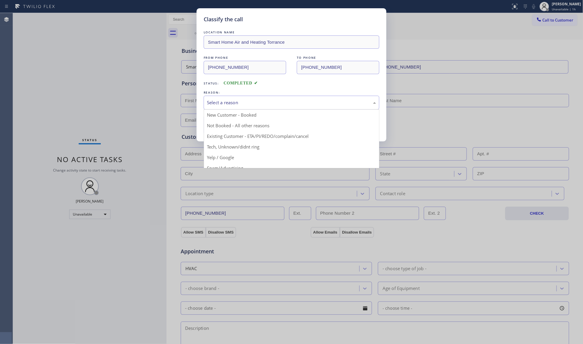
click at [238, 84] on span "COMPLETED" at bounding box center [241, 83] width 34 height 4
click at [228, 103] on div "Select a reason" at bounding box center [291, 102] width 169 height 7
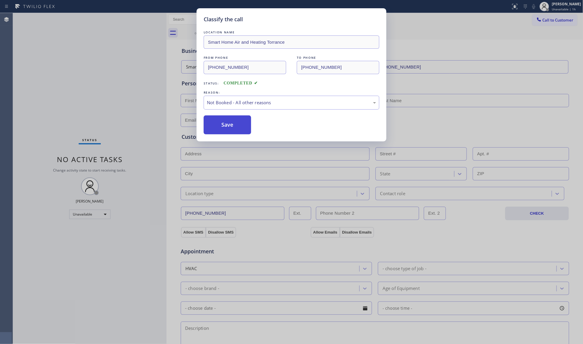
click at [227, 126] on button "Save" at bounding box center [227, 124] width 47 height 19
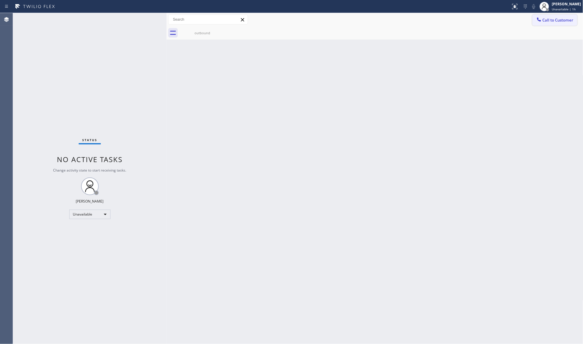
click at [549, 18] on span "Call to Customer" at bounding box center [558, 19] width 31 height 5
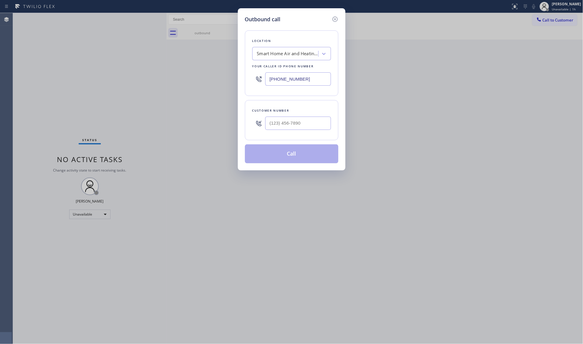
drag, startPoint x: 311, startPoint y: 74, endPoint x: 232, endPoint y: 76, distance: 78.8
click at [225, 78] on div "Outbound call Location Smart Home Air and Heating Torrance Your caller id phone…" at bounding box center [291, 172] width 583 height 344
paste input "408) 676-226"
type input "[PHONE_NUMBER]"
click at [316, 132] on div at bounding box center [298, 123] width 66 height 19
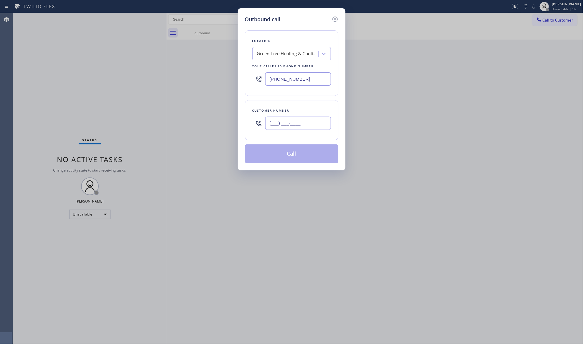
paste input "619) 219-6902"
click at [315, 124] on input "[PHONE_NUMBER]" at bounding box center [298, 123] width 66 height 13
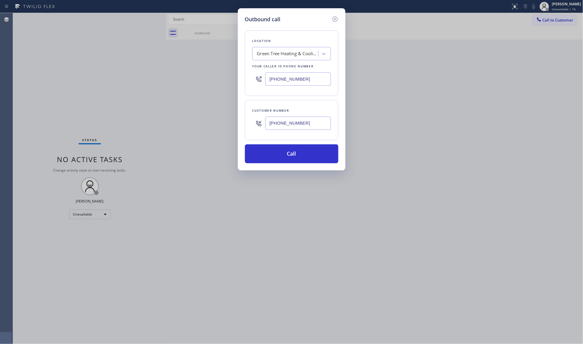
type input "[PHONE_NUMBER]"
click at [293, 145] on div "Location Green Tree Heating & Cooling [GEOGRAPHIC_DATA][PERSON_NAME] Your calle…" at bounding box center [292, 93] width 94 height 140
click at [288, 113] on div "Customer number" at bounding box center [291, 110] width 79 height 6
click at [295, 150] on button "Call" at bounding box center [292, 153] width 94 height 19
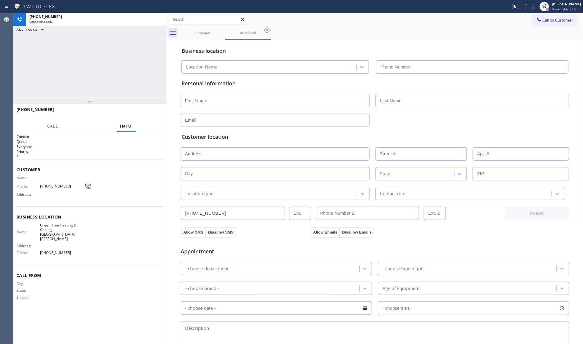
type input "[PHONE_NUMBER]"
click at [351, 24] on div "Call to Customer Outbound call Location Green Tree Heating & Cooling [GEOGRAPHI…" at bounding box center [375, 19] width 417 height 10
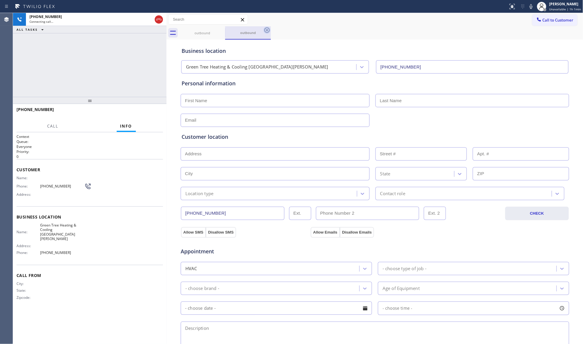
click at [266, 30] on icon at bounding box center [267, 30] width 7 height 7
click at [273, 31] on div "outbound" at bounding box center [382, 32] width 404 height 13
click at [103, 74] on div "[PHONE_NUMBER] Connecting call… ALL TASKS ALL TASKS ACTIVE TASKS TASKS IN WRAP …" at bounding box center [90, 55] width 154 height 84
click at [135, 82] on div "[PHONE_NUMBER] Connecting call… ALL TASKS ALL TASKS ACTIVE TASKS TASKS IN WRAP …" at bounding box center [90, 55] width 154 height 84
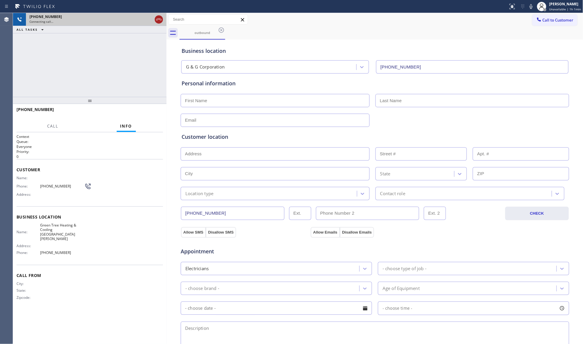
click at [161, 19] on icon at bounding box center [158, 19] width 7 height 7
type input "[PHONE_NUMBER]"
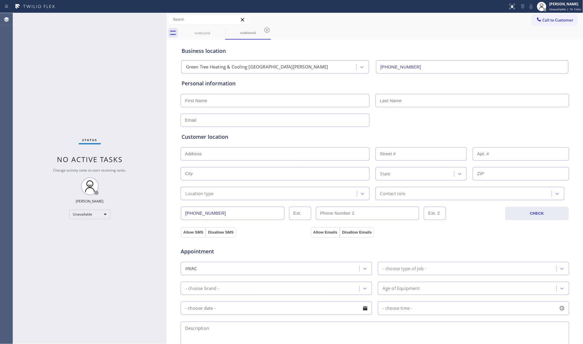
click at [537, 18] on div at bounding box center [539, 20] width 7 height 7
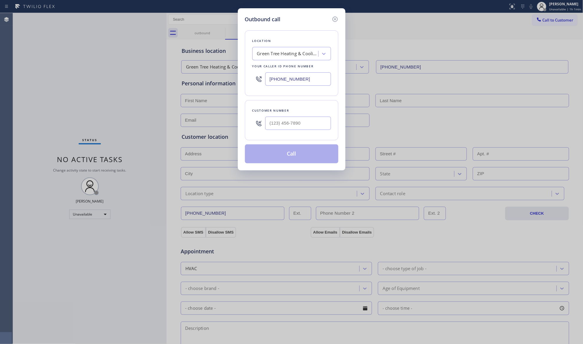
drag, startPoint x: 301, startPoint y: 81, endPoint x: 258, endPoint y: 81, distance: 43.4
click at [258, 81] on div "[PHONE_NUMBER]" at bounding box center [291, 78] width 79 height 19
paste input "305) 204-7551"
type input "[PHONE_NUMBER]"
click at [322, 127] on input "(___) ___-____" at bounding box center [298, 123] width 66 height 13
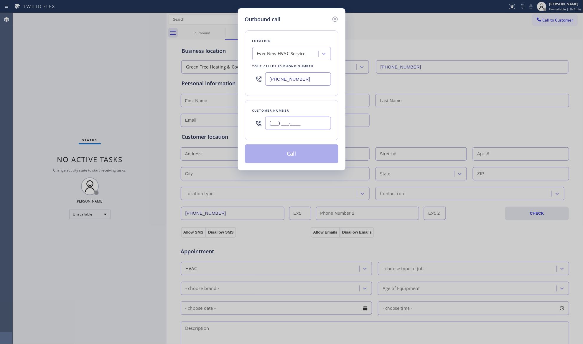
paste input "561) 257-8879"
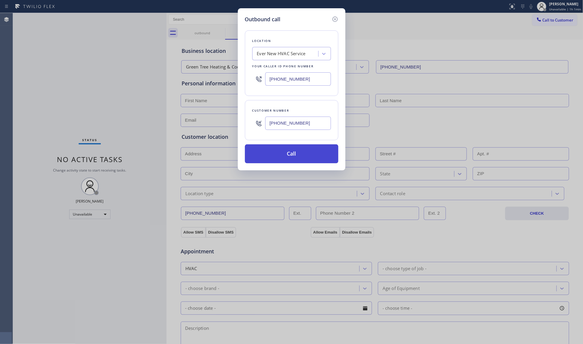
type input "[PHONE_NUMBER]"
click at [279, 156] on button "Call" at bounding box center [292, 153] width 94 height 19
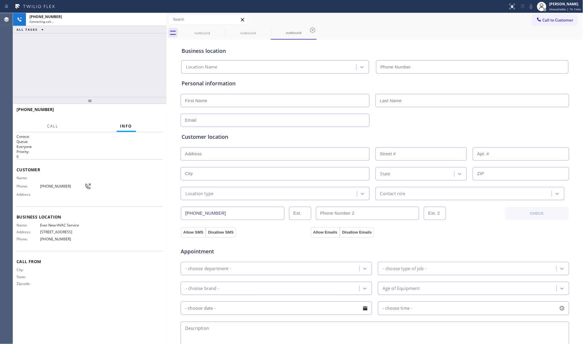
type input "[PHONE_NUMBER]"
drag, startPoint x: 361, startPoint y: 36, endPoint x: 356, endPoint y: 35, distance: 4.9
click at [359, 36] on div "outbound outbound outbound" at bounding box center [382, 32] width 404 height 13
click at [300, 28] on div "outbound" at bounding box center [294, 32] width 45 height 13
click at [309, 27] on icon at bounding box center [312, 30] width 7 height 7
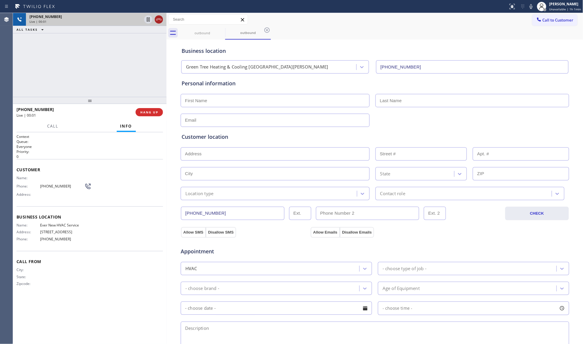
click at [156, 19] on icon at bounding box center [158, 19] width 7 height 7
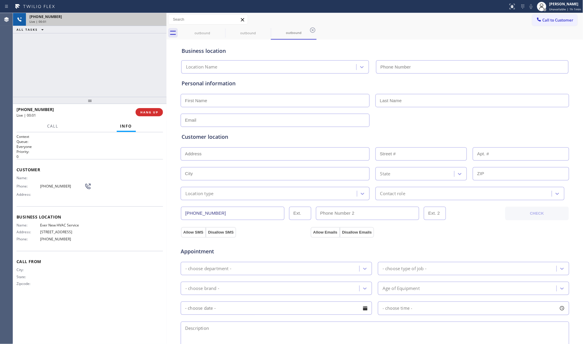
type input "[PHONE_NUMBER]"
click at [139, 109] on button "HANG UP" at bounding box center [149, 112] width 27 height 8
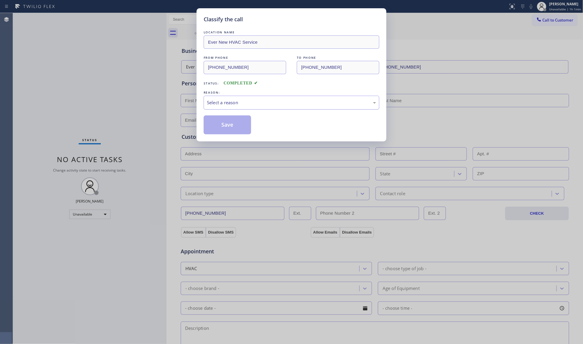
click at [227, 106] on div "Select a reason" at bounding box center [292, 103] width 176 height 14
click at [213, 128] on button "Save" at bounding box center [227, 124] width 47 height 19
drag, startPoint x: 213, startPoint y: 128, endPoint x: 218, endPoint y: 117, distance: 11.9
click at [214, 128] on button "Save" at bounding box center [227, 124] width 47 height 19
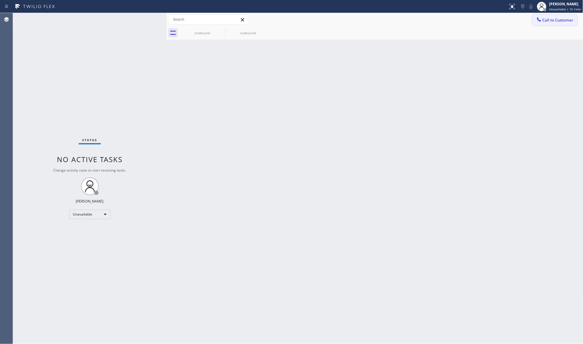
click at [554, 20] on span "Call to Customer" at bounding box center [558, 19] width 31 height 5
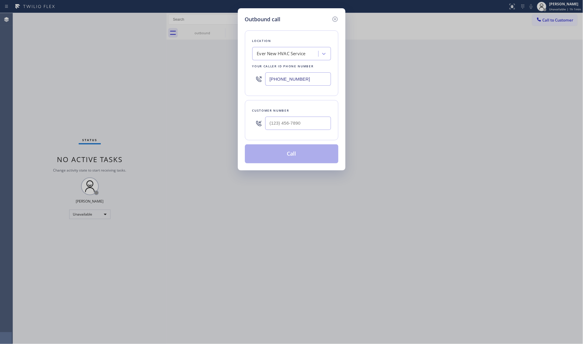
drag, startPoint x: 318, startPoint y: 81, endPoint x: 250, endPoint y: 79, distance: 68.5
click at [250, 80] on div "Location Ever New HVAC Service Your caller id phone number [PHONE_NUMBER]" at bounding box center [292, 62] width 94 height 65
paste input "206) 237-5995"
type input "[PHONE_NUMBER]"
click at [306, 123] on input "(___) ___-____" at bounding box center [298, 123] width 66 height 13
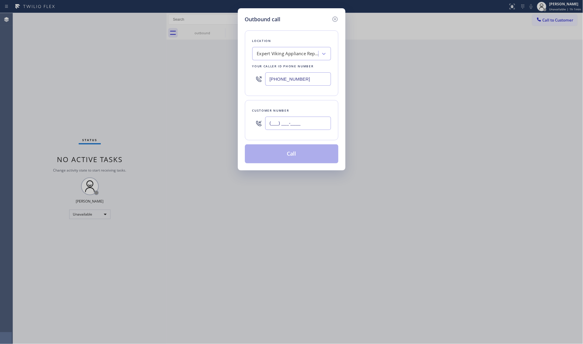
paste input "206) 500-5271"
type input "[PHONE_NUMBER]"
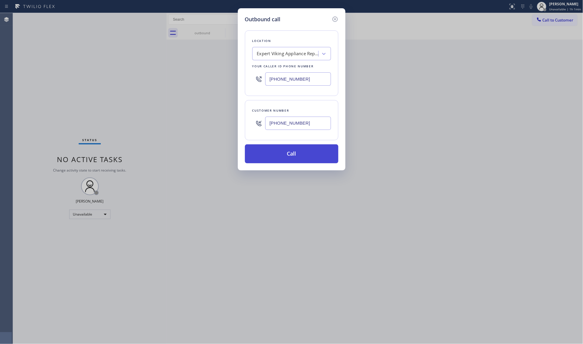
click at [283, 151] on button "Call" at bounding box center [292, 153] width 94 height 19
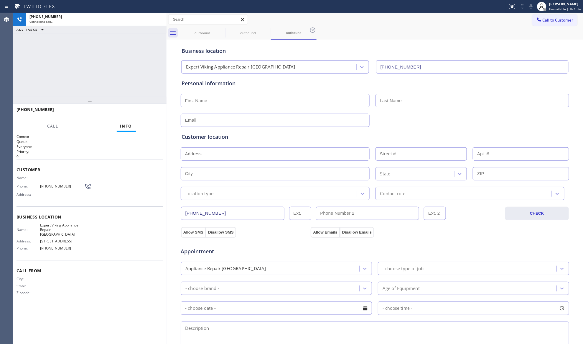
type input "[PHONE_NUMBER]"
click at [161, 21] on icon at bounding box center [158, 19] width 7 height 7
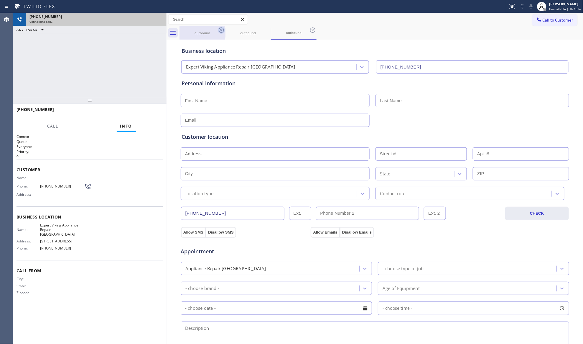
click at [218, 31] on icon at bounding box center [221, 30] width 7 height 7
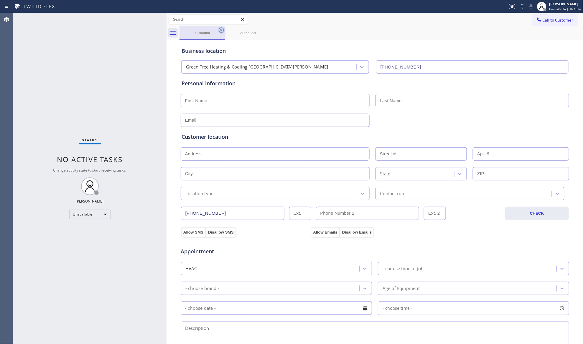
click at [219, 31] on icon at bounding box center [221, 30] width 7 height 7
click at [265, 31] on icon at bounding box center [267, 29] width 5 height 5
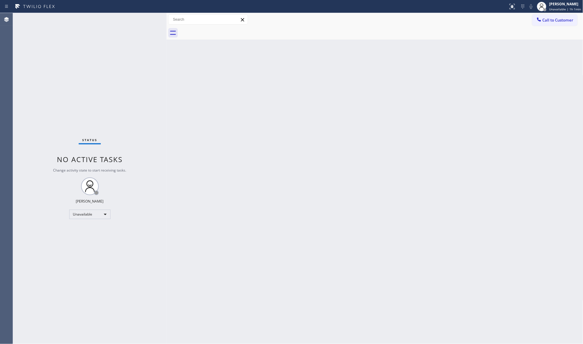
click at [219, 31] on div at bounding box center [382, 32] width 404 height 13
click at [539, 22] on div at bounding box center [539, 20] width 7 height 7
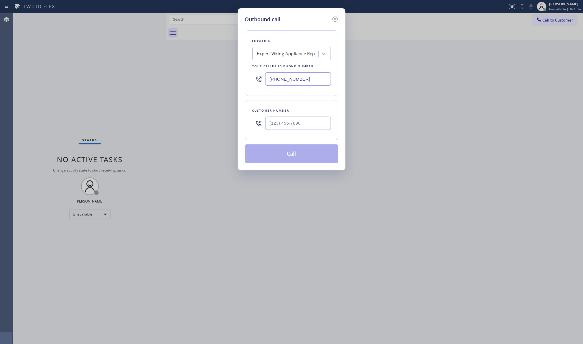
drag, startPoint x: 323, startPoint y: 78, endPoint x: 256, endPoint y: 84, distance: 67.5
click at [256, 84] on div "[PHONE_NUMBER]" at bounding box center [291, 78] width 79 height 19
paste input "805) 892-6883"
type input "[PHONE_NUMBER]"
click at [301, 124] on input "(___) ___-____" at bounding box center [298, 123] width 66 height 13
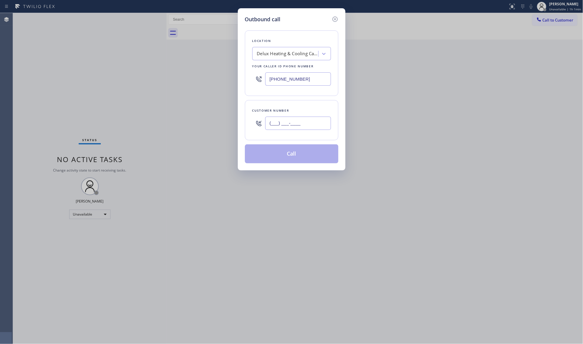
paste input "510) 259-2954"
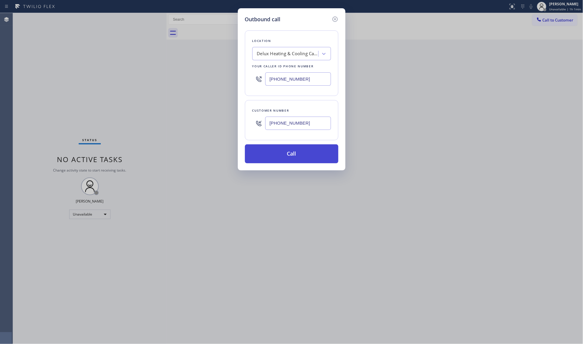
type input "[PHONE_NUMBER]"
click at [290, 159] on button "Call" at bounding box center [292, 153] width 94 height 19
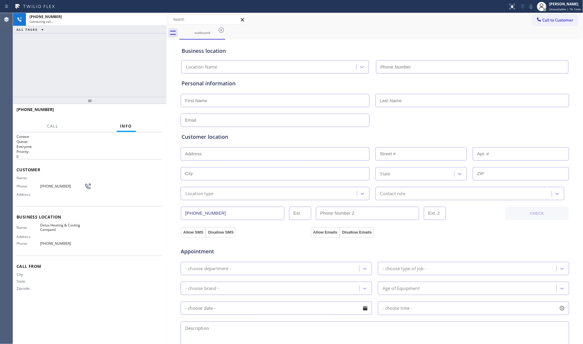
type input "[PHONE_NUMBER]"
click at [373, 34] on div "outbound" at bounding box center [382, 32] width 404 height 13
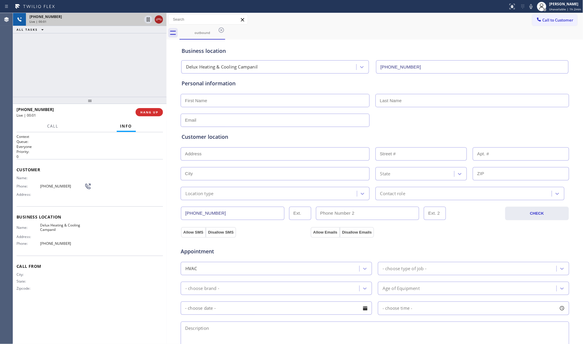
click at [162, 18] on div at bounding box center [153, 19] width 21 height 13
drag, startPoint x: 159, startPoint y: 18, endPoint x: 156, endPoint y: 23, distance: 5.5
click at [159, 19] on icon at bounding box center [158, 19] width 7 height 7
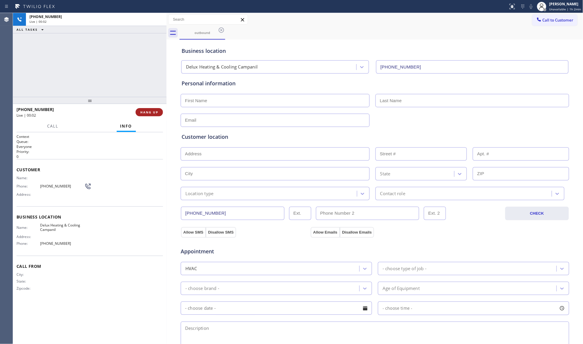
click at [149, 115] on button "HANG UP" at bounding box center [149, 112] width 27 height 8
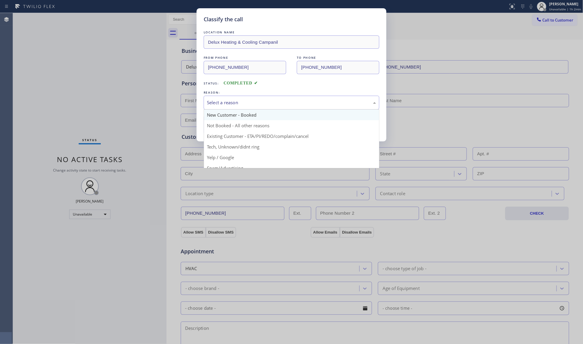
drag, startPoint x: 263, startPoint y: 102, endPoint x: 252, endPoint y: 118, distance: 19.9
click at [263, 102] on div "Select a reason" at bounding box center [291, 102] width 169 height 7
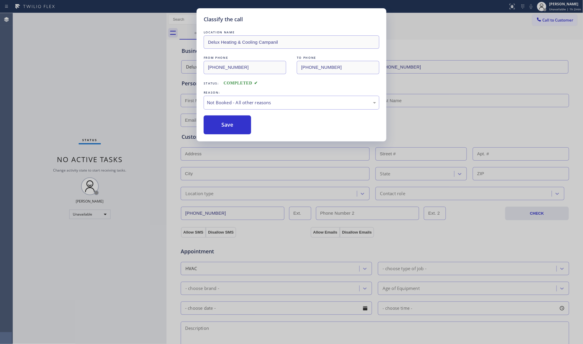
click at [230, 125] on button "Save" at bounding box center [227, 124] width 47 height 19
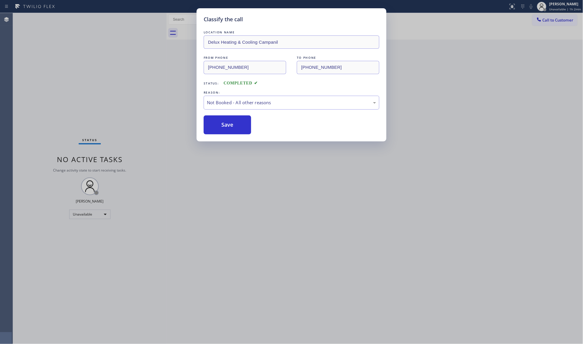
click at [540, 22] on div at bounding box center [539, 20] width 7 height 7
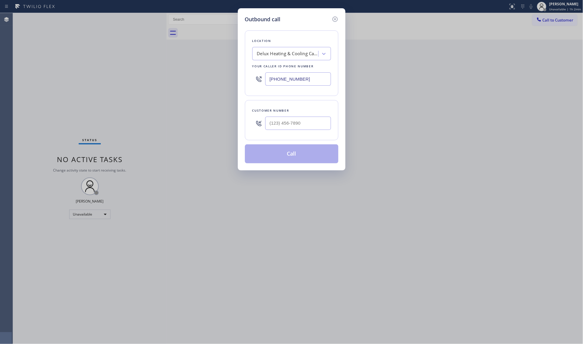
drag, startPoint x: 303, startPoint y: 81, endPoint x: 204, endPoint y: 70, distance: 99.8
click at [204, 70] on div "Outbound call Location Delux Heating & Cooling Campanil Your caller id phone nu…" at bounding box center [291, 172] width 583 height 344
paste input "55) 919-3265"
type input "[PHONE_NUMBER]"
drag, startPoint x: 309, startPoint y: 120, endPoint x: 306, endPoint y: 120, distance: 3.2
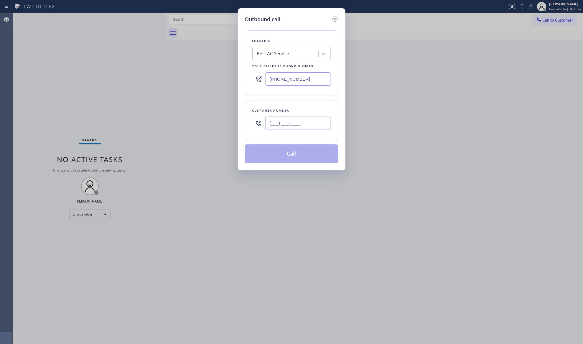
click at [307, 120] on input "(___) ___-____" at bounding box center [298, 123] width 66 height 13
paste input "text"
click at [274, 124] on input "(___) ___-____" at bounding box center [298, 123] width 66 height 13
click at [273, 124] on input "(___) ___-____" at bounding box center [298, 123] width 66 height 13
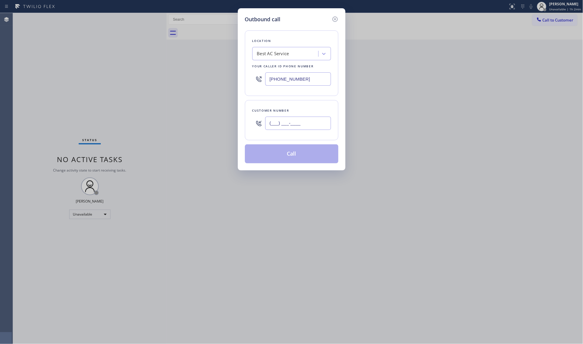
click at [271, 123] on input "(___) ___-____" at bounding box center [298, 123] width 66 height 13
paste input "855) 739-1676"
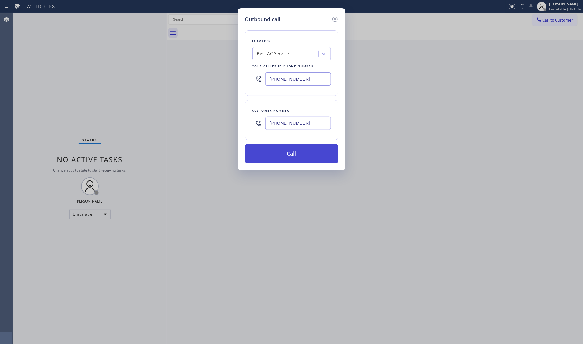
type input "[PHONE_NUMBER]"
click at [290, 150] on button "Call" at bounding box center [292, 153] width 94 height 19
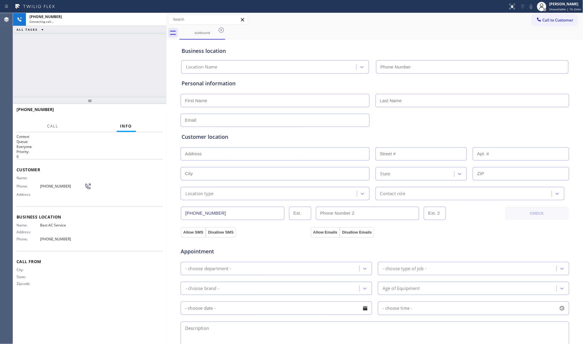
type input "[PHONE_NUMBER]"
click at [429, 46] on div "Business location Best AC Service [PHONE_NUMBER]" at bounding box center [375, 57] width 389 height 32
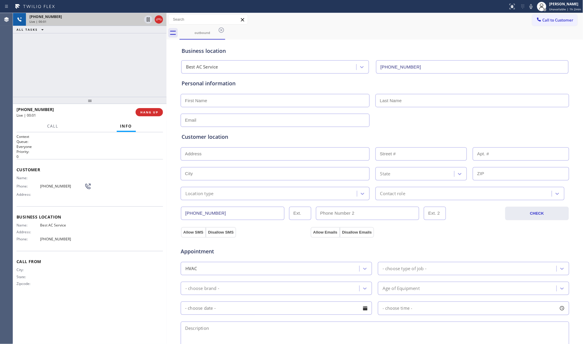
click at [154, 19] on div at bounding box center [153, 19] width 21 height 13
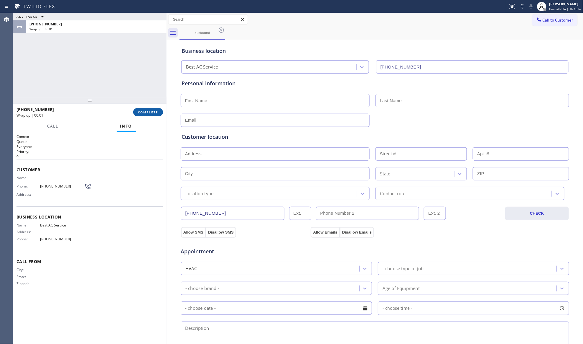
click at [156, 112] on span "COMPLETE" at bounding box center [148, 112] width 20 height 4
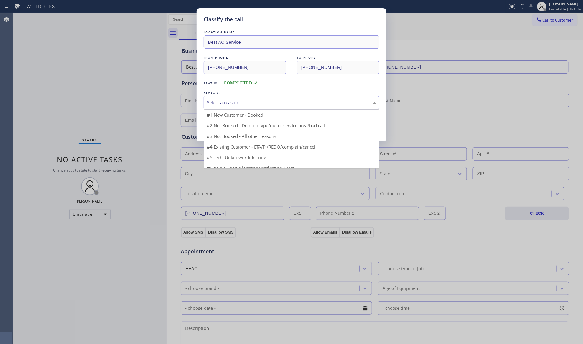
click at [219, 96] on div "Select a reason" at bounding box center [292, 103] width 176 height 14
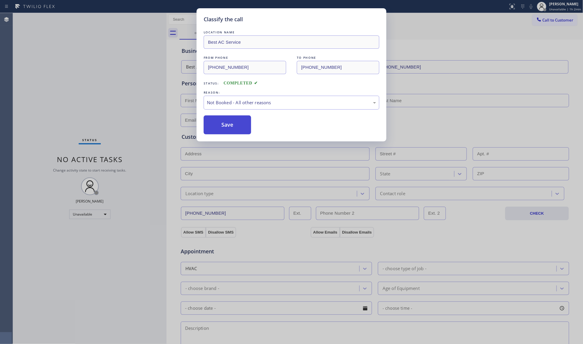
click at [219, 127] on button "Save" at bounding box center [227, 124] width 47 height 19
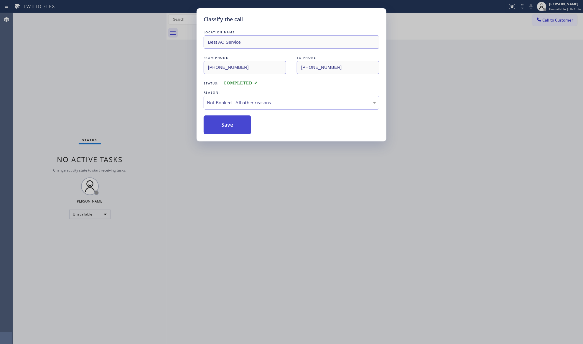
click at [220, 126] on button "Save" at bounding box center [227, 124] width 47 height 19
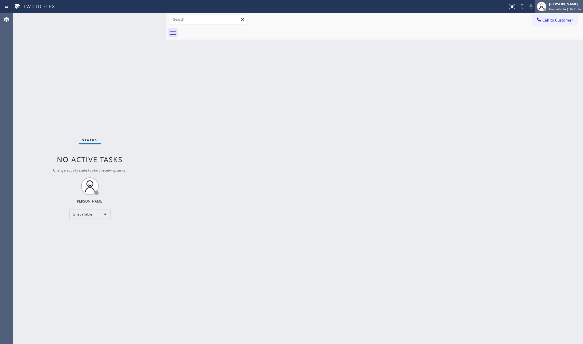
click at [565, 12] on div "[PERSON_NAME] Unavailable | 1h 2min" at bounding box center [560, 6] width 48 height 13
drag, startPoint x: 513, startPoint y: 38, endPoint x: 561, endPoint y: 27, distance: 49.2
click at [513, 38] on div at bounding box center [382, 32] width 404 height 13
click at [562, 25] on button "Call to Customer" at bounding box center [555, 19] width 45 height 11
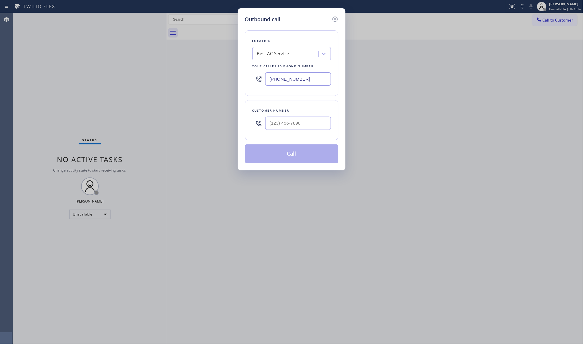
drag, startPoint x: 312, startPoint y: 74, endPoint x: 259, endPoint y: 76, distance: 53.1
click at [260, 78] on div "[PHONE_NUMBER]" at bounding box center [291, 78] width 79 height 19
paste input "6) 372-4781"
type input "[PHONE_NUMBER]"
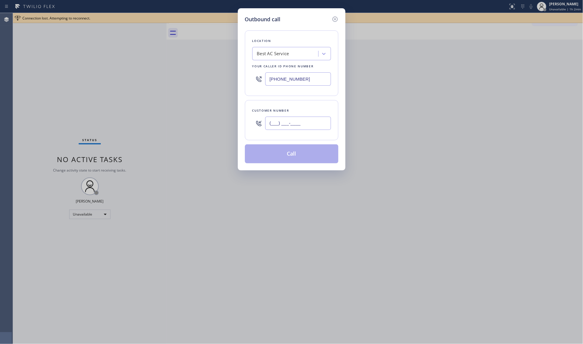
click at [299, 122] on input "(___) ___-____" at bounding box center [298, 123] width 66 height 13
paste input "640) 466-4438"
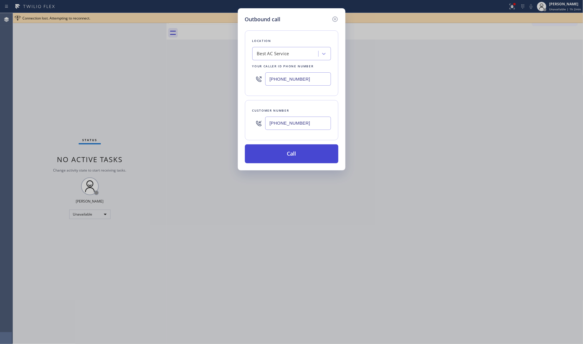
type input "[PHONE_NUMBER]"
click at [288, 153] on button "Call" at bounding box center [292, 153] width 94 height 19
click at [303, 153] on button "Call" at bounding box center [292, 153] width 94 height 19
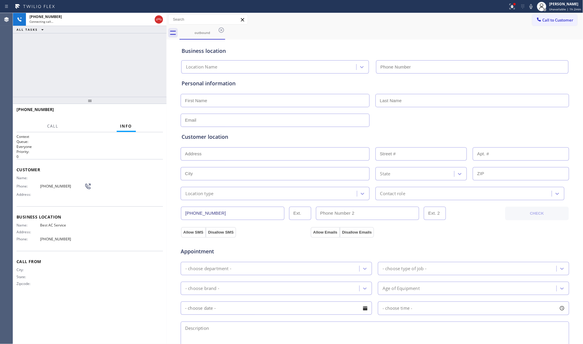
click at [396, 51] on div "Business location" at bounding box center [375, 51] width 387 height 8
drag, startPoint x: 513, startPoint y: 5, endPoint x: 484, endPoint y: 44, distance: 48.7
click at [510, 10] on button at bounding box center [512, 6] width 13 height 13
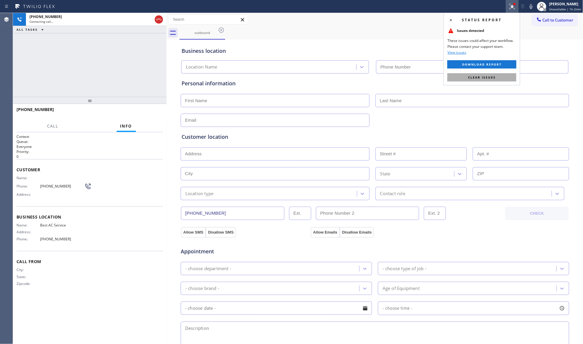
click at [478, 78] on span "Clear issues" at bounding box center [482, 77] width 28 height 4
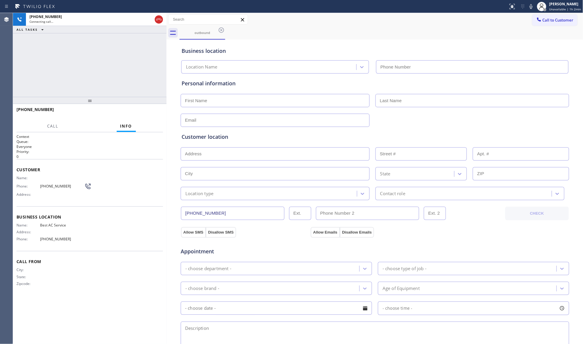
click at [409, 32] on div "outbound" at bounding box center [382, 32] width 404 height 13
click at [150, 108] on button "HANG UP" at bounding box center [149, 112] width 27 height 8
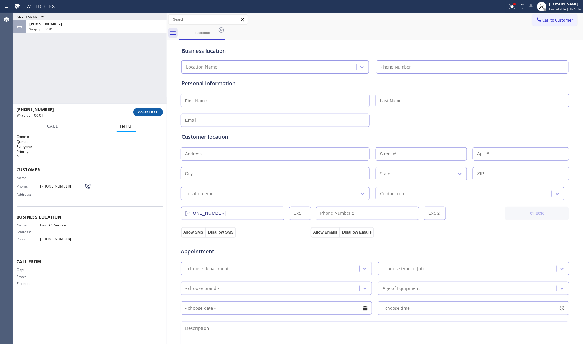
click at [150, 108] on button "COMPLETE" at bounding box center [148, 112] width 30 height 8
click at [146, 107] on div "[PHONE_NUMBER] Wrap up | 00:01 COMPLETE" at bounding box center [90, 111] width 147 height 15
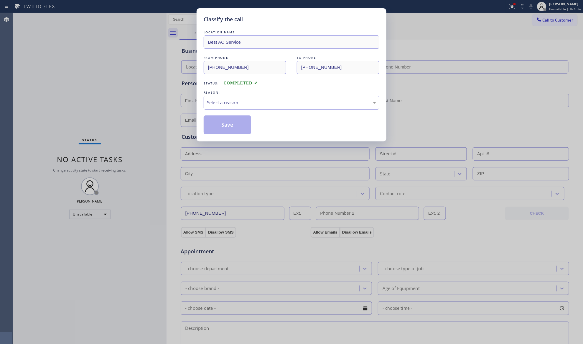
click at [220, 99] on div "Select a reason" at bounding box center [291, 102] width 169 height 7
click at [228, 111] on div "LOCATION NAME Best AC Service FROM PHONE [PHONE_NUMBER] TO PHONE [PHONE_NUMBER]…" at bounding box center [292, 81] width 176 height 105
click at [221, 126] on button "Save" at bounding box center [227, 124] width 47 height 19
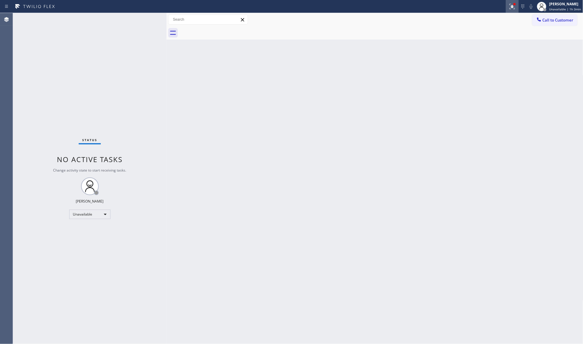
click at [509, 5] on div at bounding box center [512, 6] width 13 height 7
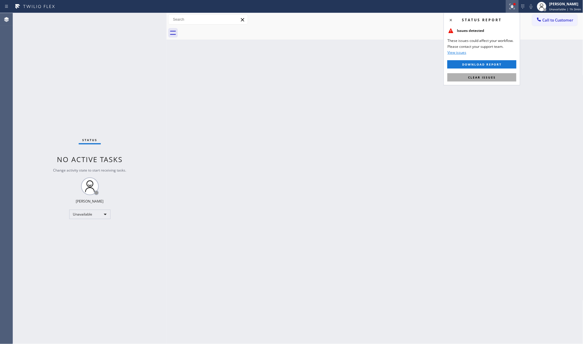
click at [483, 77] on span "Clear issues" at bounding box center [482, 77] width 28 height 4
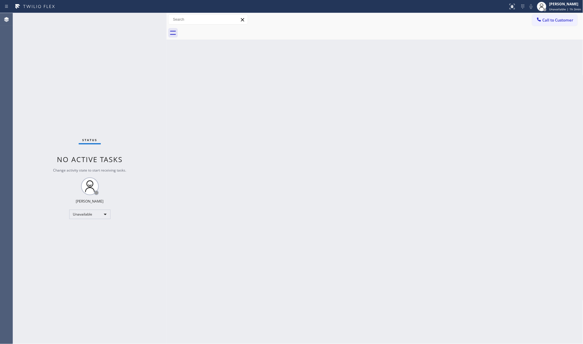
click at [509, 31] on div at bounding box center [382, 32] width 404 height 13
click at [548, 20] on span "Call to Customer" at bounding box center [558, 19] width 31 height 5
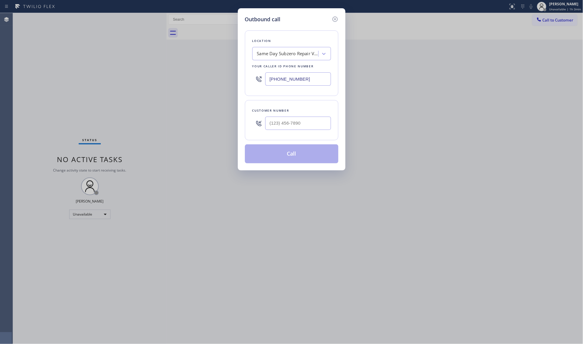
drag, startPoint x: 311, startPoint y: 78, endPoint x: 237, endPoint y: 76, distance: 75.0
click at [237, 77] on div "Outbound call Location Same Day Subzero Repair [GEOGRAPHIC_DATA] Your caller id…" at bounding box center [291, 172] width 583 height 344
paste input "480) 545-2672"
type input "[PHONE_NUMBER]"
click at [307, 130] on input "(___) ___-____" at bounding box center [298, 123] width 66 height 13
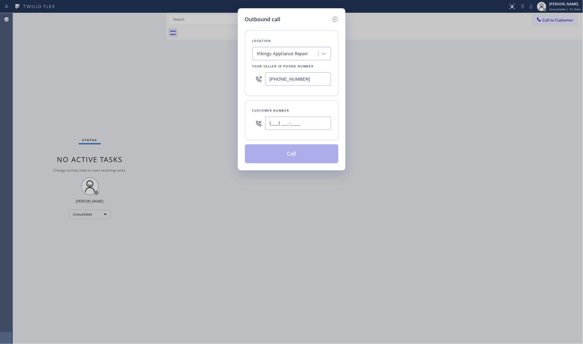
paste input "480) 765-8115"
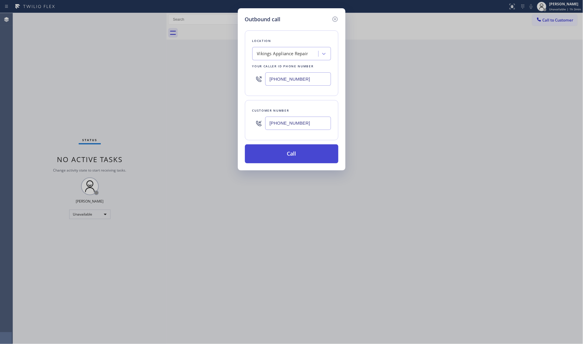
type input "[PHONE_NUMBER]"
click at [291, 155] on button "Call" at bounding box center [292, 153] width 94 height 19
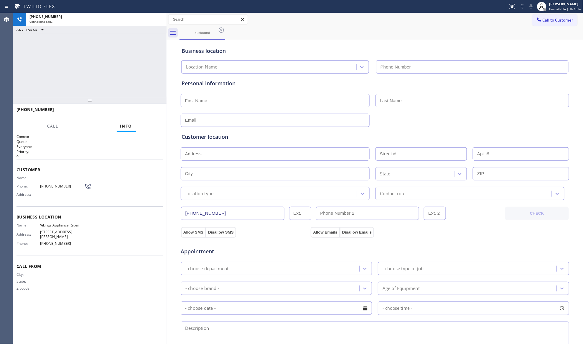
type input "[PHONE_NUMBER]"
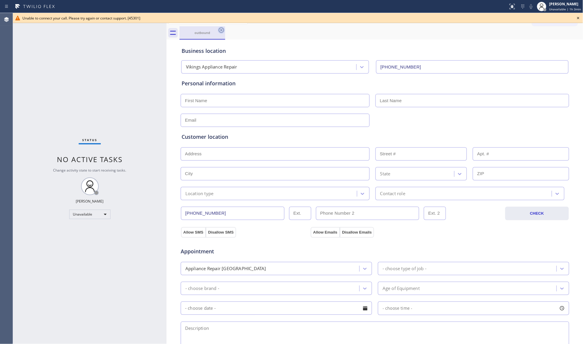
click at [222, 31] on icon at bounding box center [221, 30] width 7 height 7
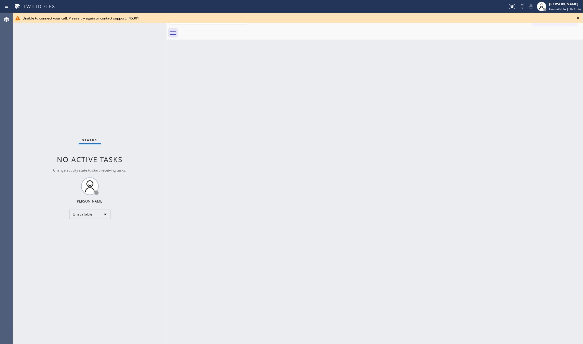
drag, startPoint x: 422, startPoint y: 67, endPoint x: 522, endPoint y: 48, distance: 101.6
click at [439, 68] on div "Back to Dashboard Change Sender ID Customers Technicians Select a contact Outbo…" at bounding box center [375, 178] width 417 height 331
drag, startPoint x: 578, startPoint y: 19, endPoint x: 568, endPoint y: 19, distance: 10.6
click at [578, 19] on icon at bounding box center [578, 17] width 7 height 7
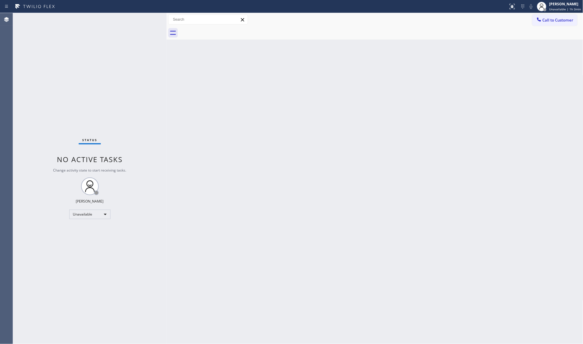
drag, startPoint x: 564, startPoint y: 19, endPoint x: 560, endPoint y: 19, distance: 4.4
click at [562, 19] on span "Call to Customer" at bounding box center [558, 19] width 31 height 5
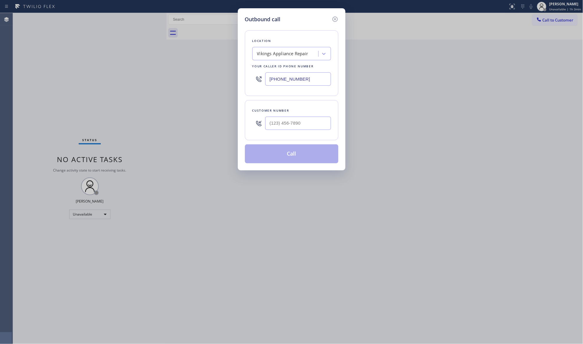
drag, startPoint x: 316, startPoint y: 80, endPoint x: 248, endPoint y: 74, distance: 68.3
click at [248, 75] on div "Location Vikings Appliance Repair Your caller id phone number [PHONE_NUMBER]" at bounding box center [292, 62] width 94 height 65
paste input "15) 322-7664"
type input "[PHONE_NUMBER]"
click at [299, 119] on input "(___) ___-____" at bounding box center [298, 123] width 66 height 13
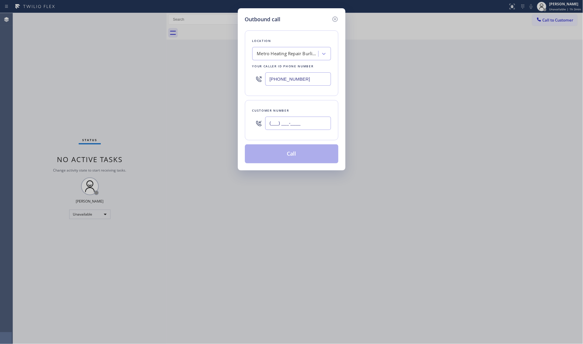
paste input "703) 945-3540"
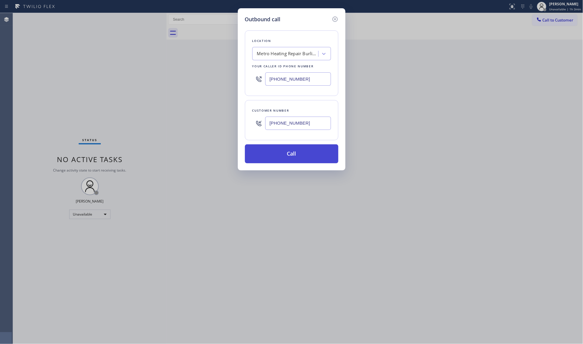
type input "[PHONE_NUMBER]"
drag, startPoint x: 286, startPoint y: 154, endPoint x: 288, endPoint y: 153, distance: 3.0
click at [286, 154] on button "Call" at bounding box center [292, 153] width 94 height 19
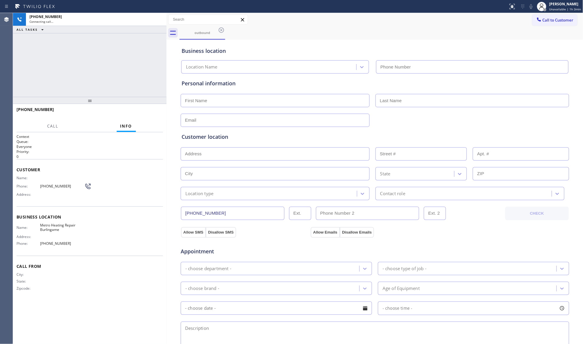
type input "[PHONE_NUMBER]"
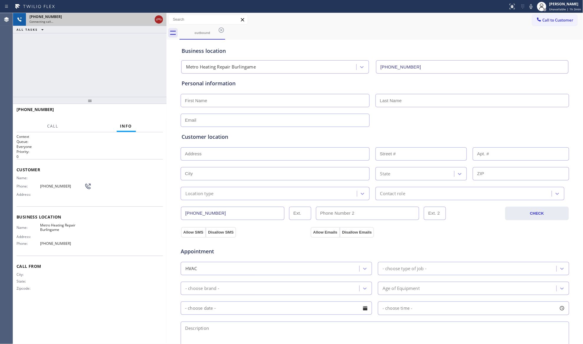
click at [158, 18] on icon at bounding box center [158, 19] width 7 height 7
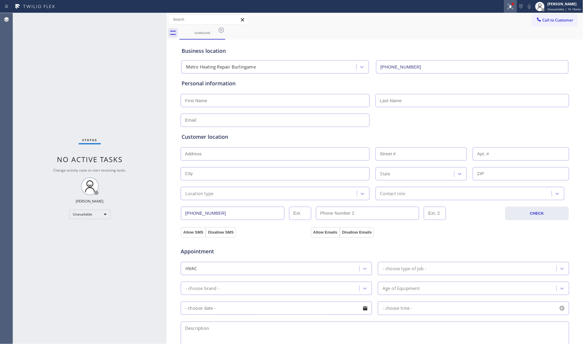
click at [511, 7] on icon at bounding box center [510, 6] width 5 height 5
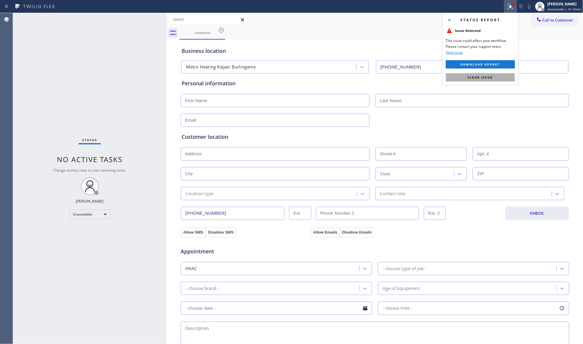
click at [484, 77] on span "Clear issue" at bounding box center [480, 77] width 25 height 4
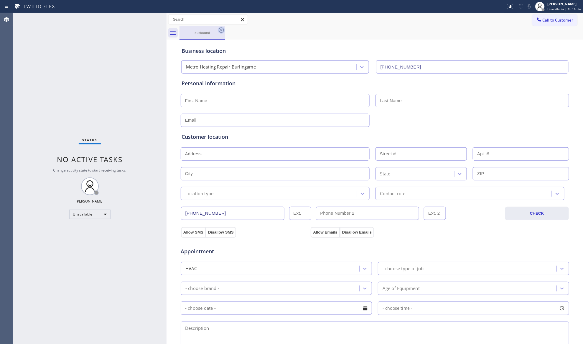
click at [220, 31] on icon at bounding box center [221, 30] width 7 height 7
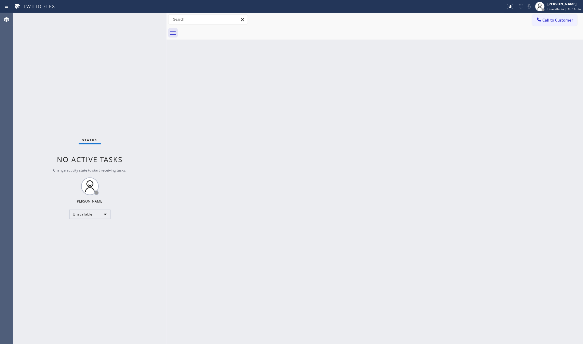
click at [311, 32] on div at bounding box center [382, 32] width 404 height 13
click at [542, 7] on icon at bounding box center [540, 6] width 7 height 7
click at [534, 25] on button "Offline" at bounding box center [554, 24] width 59 height 8
click at [555, 11] on div "[PERSON_NAME] Unavailable | 1h 16min" at bounding box center [559, 6] width 50 height 13
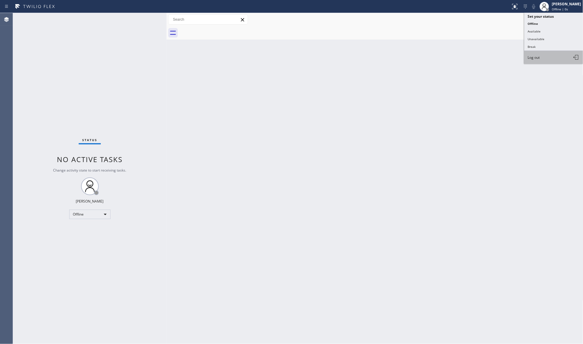
click at [536, 59] on span "Log out" at bounding box center [534, 57] width 12 height 5
